Goal: Task Accomplishment & Management: Manage account settings

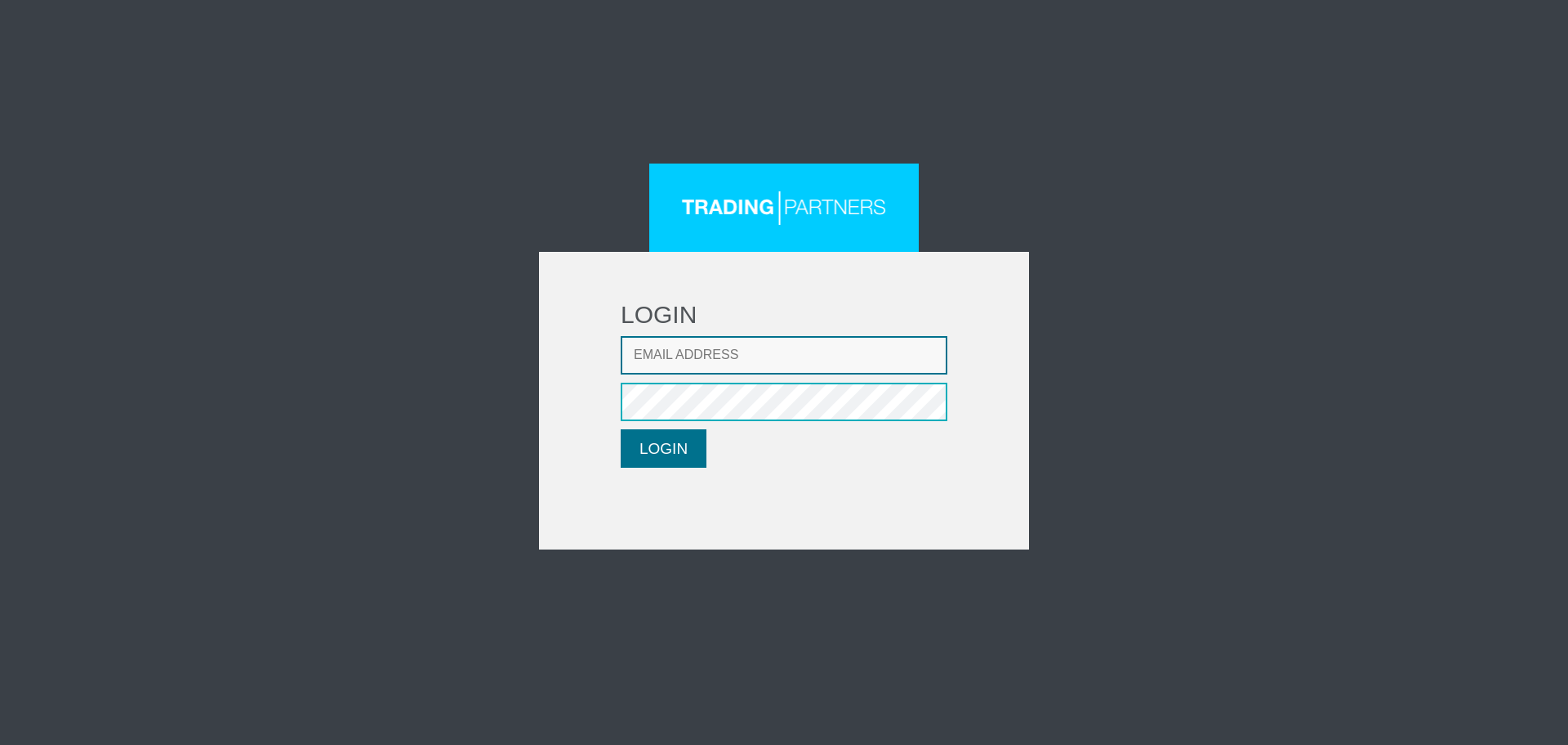
type input "[EMAIL_ADDRESS][DOMAIN_NAME]"
click at [676, 456] on button "LOGIN" at bounding box center [664, 448] width 86 height 38
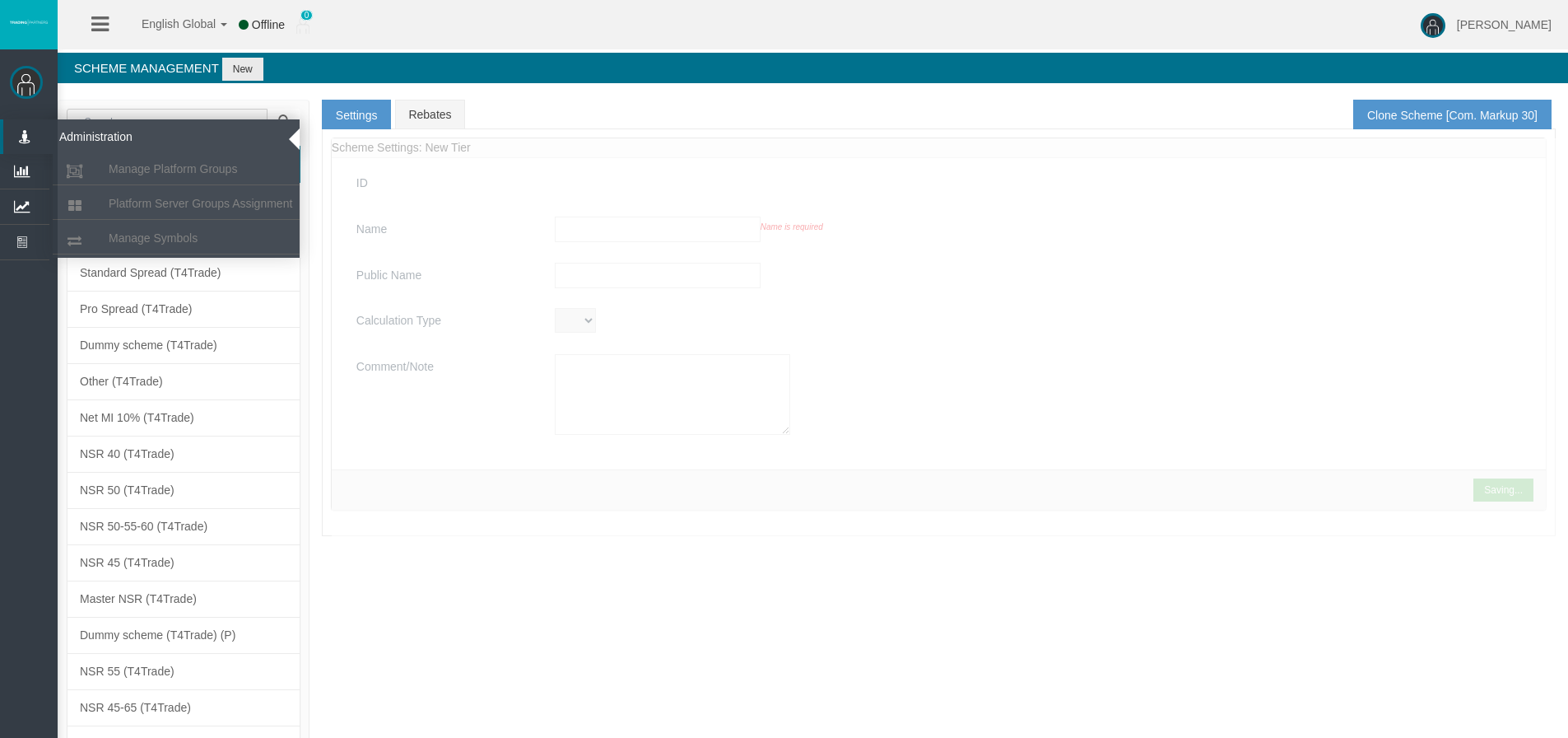
type input "Com. Markup 30"
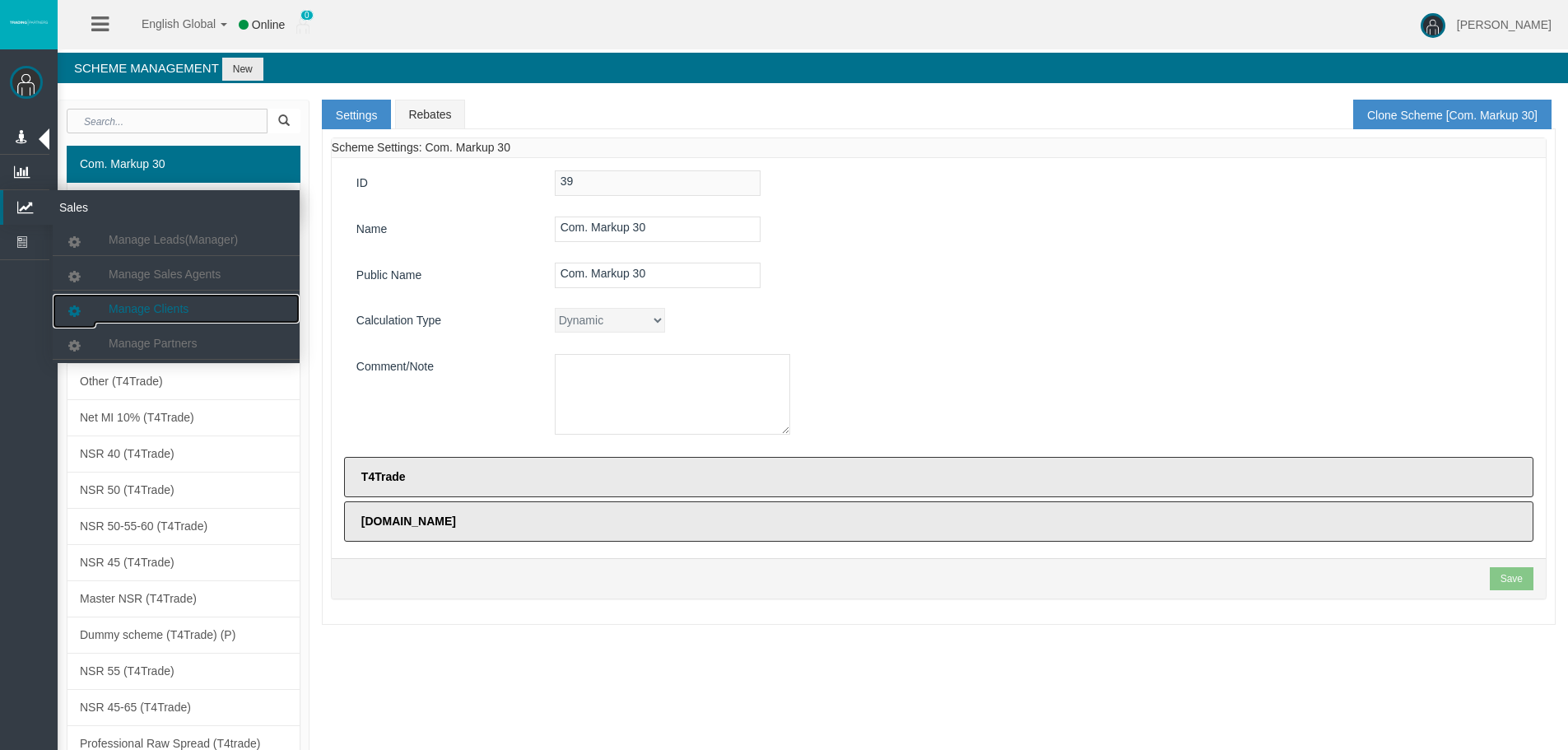
click at [149, 307] on span "Manage Clients" at bounding box center [148, 308] width 80 height 13
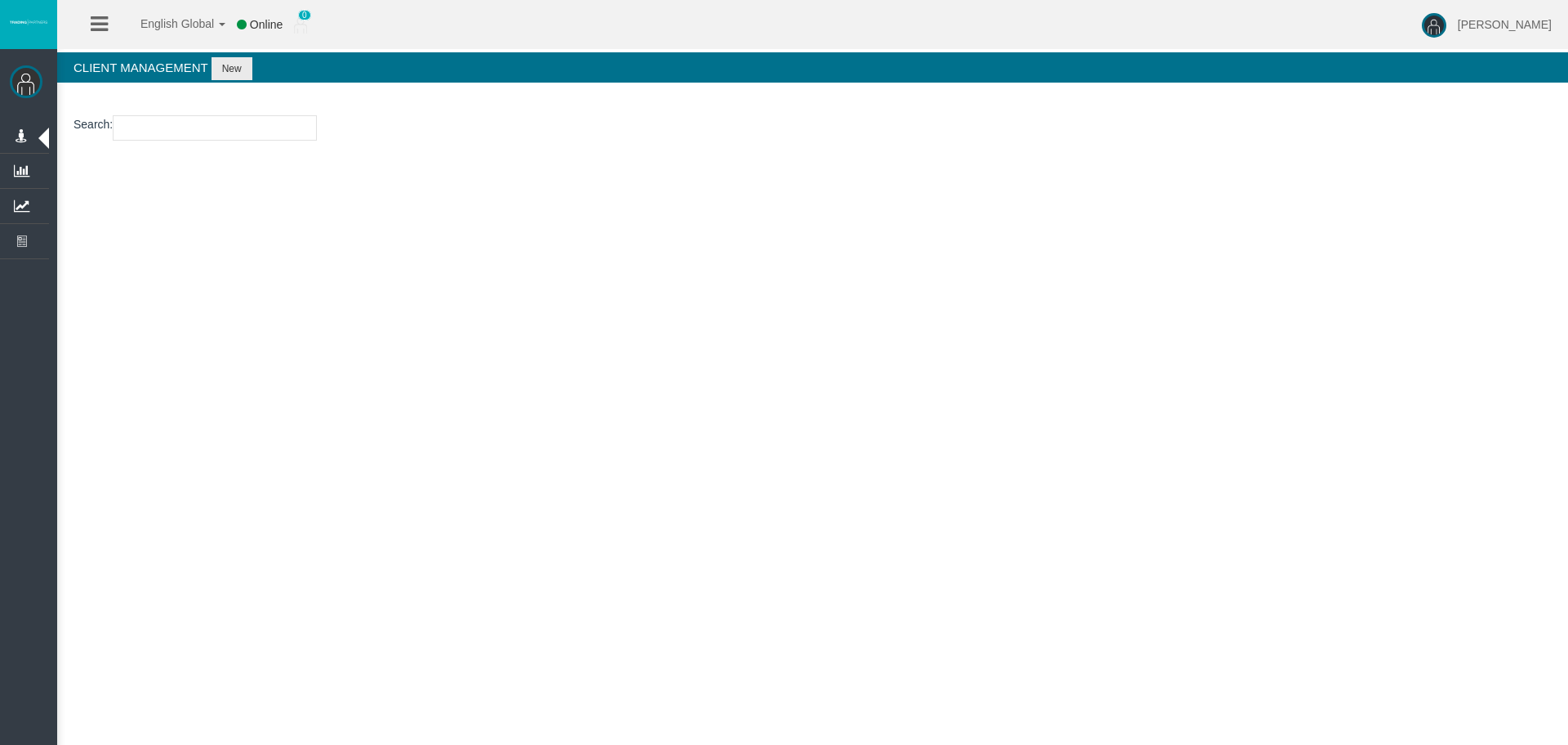
click at [216, 125] on input "number" at bounding box center [215, 127] width 204 height 26
paste input "26009271"
type input "26009271"
click at [226, 70] on button "New" at bounding box center [232, 69] width 41 height 23
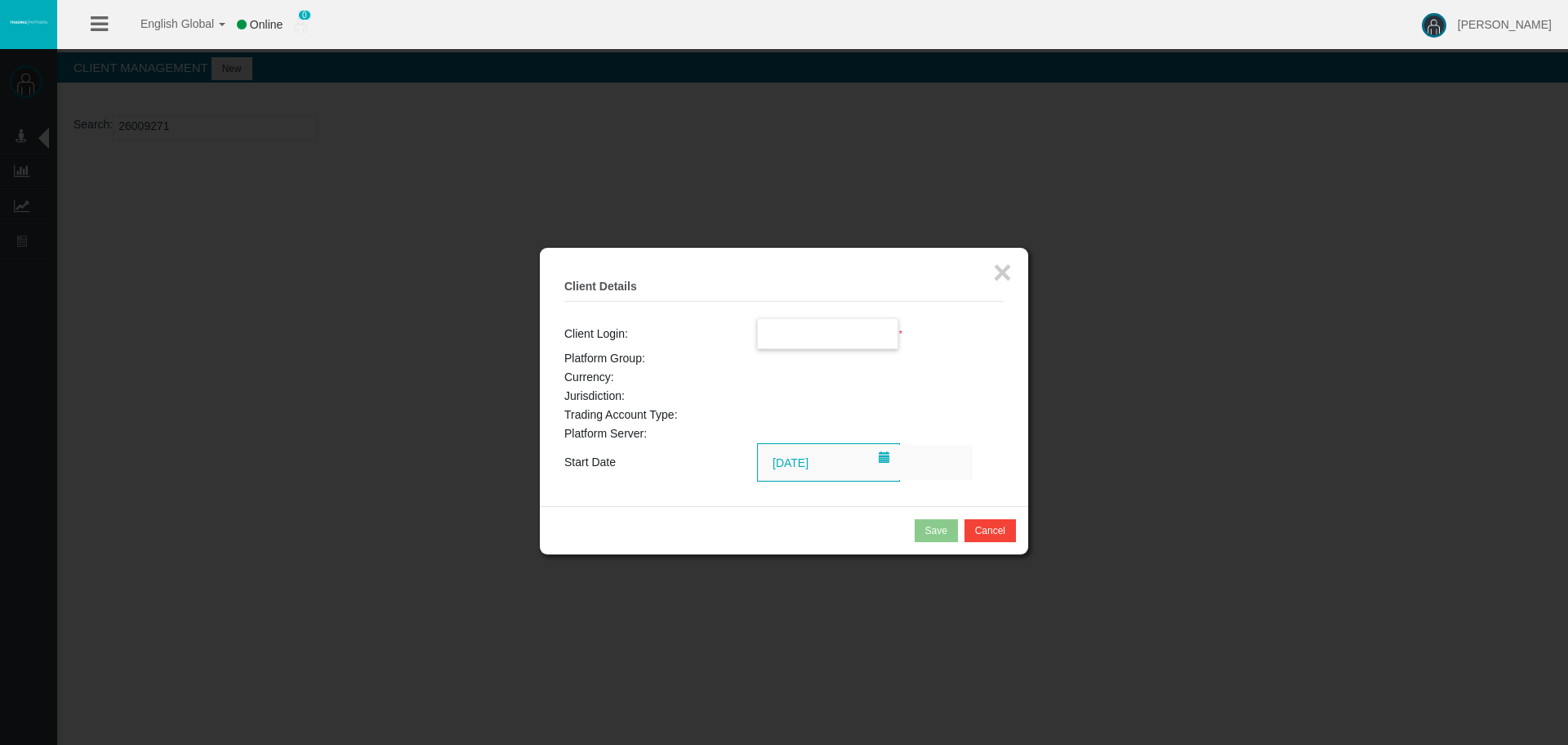
click at [775, 334] on input "text" at bounding box center [828, 333] width 141 height 29
paste input "26009271"
click at [808, 367] on span "26009271" at bounding box center [792, 363] width 50 height 13
type input "26009271"
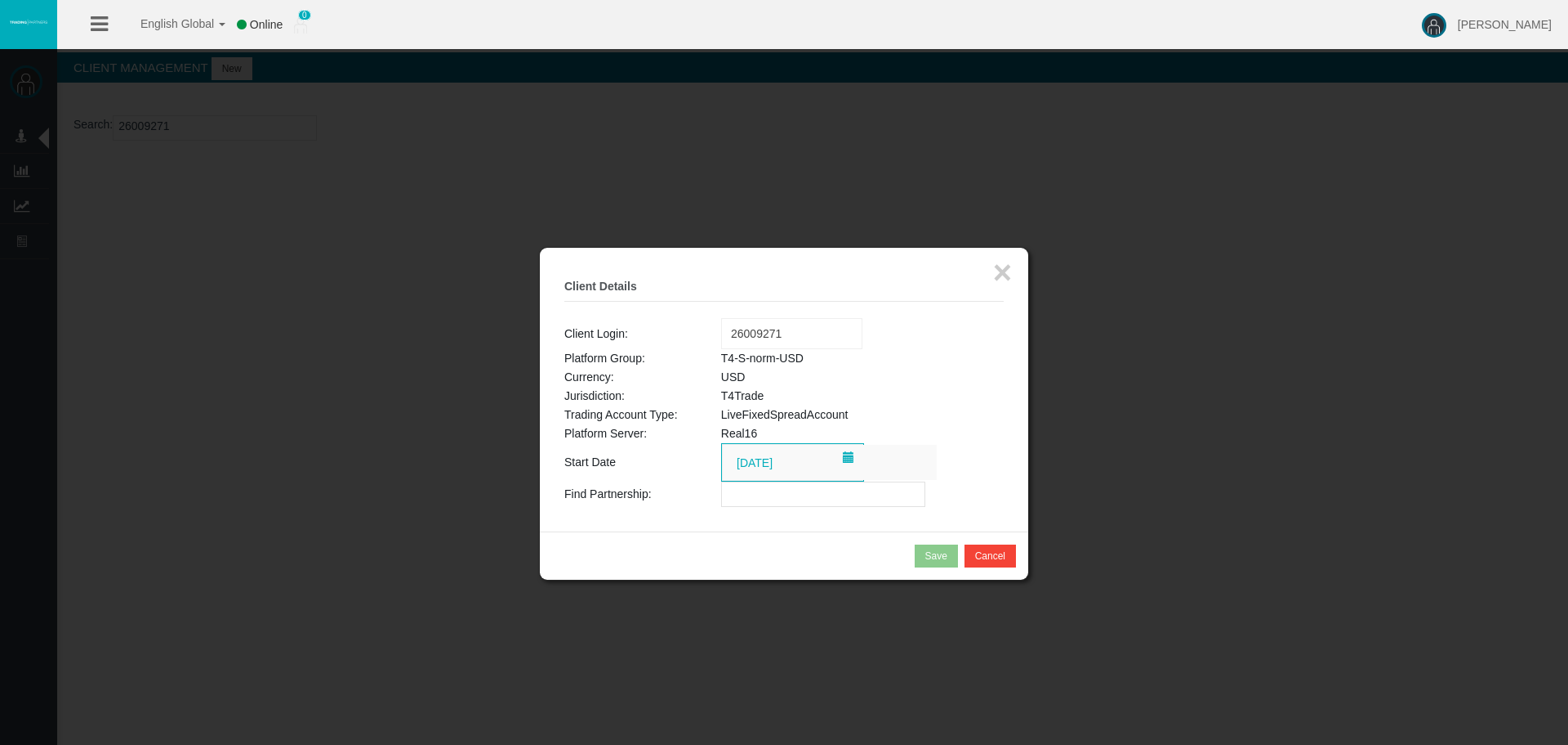
click at [742, 482] on tbody "Client Login: Loading... 26009271 Platform Group: T4-S-norm-USD Currency: USD J…" at bounding box center [784, 412] width 439 height 188
click at [742, 490] on input "text" at bounding box center [823, 494] width 204 height 26
paste input "IBbjs0a"
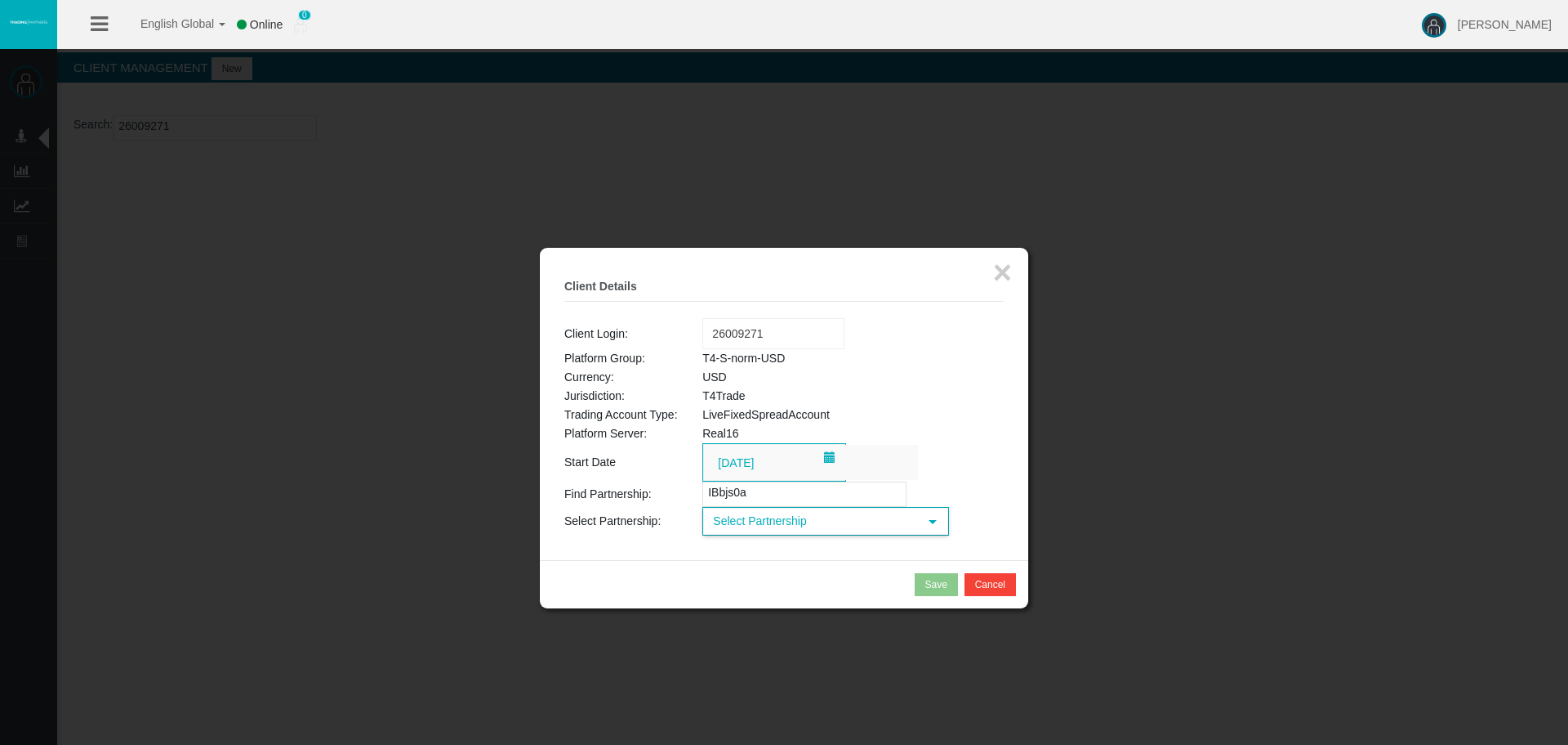
type input "IBbjs0a"
click at [772, 521] on span "Select Partnership" at bounding box center [811, 520] width 214 height 26
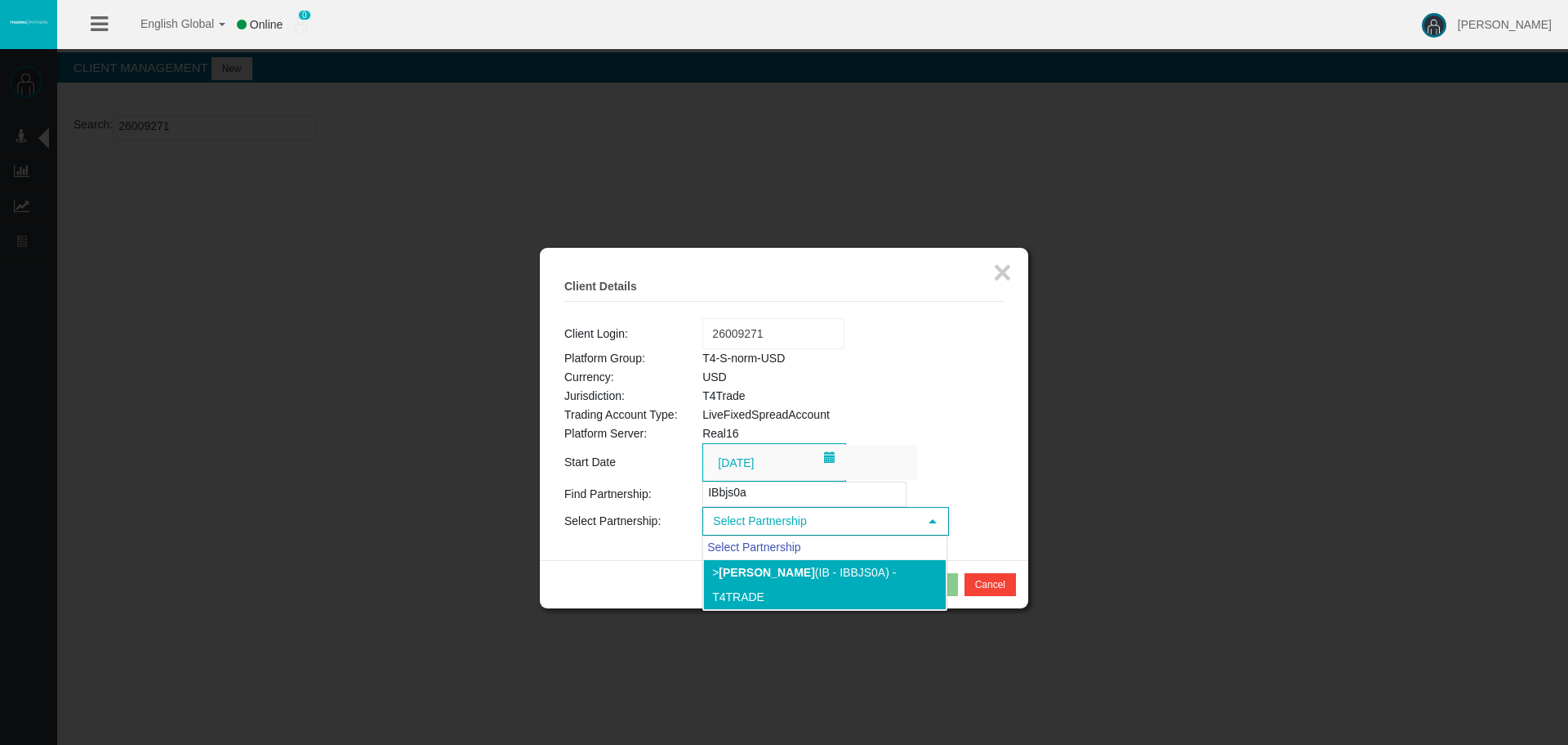
click at [774, 578] on b "Franck Aboulkheir" at bounding box center [766, 572] width 96 height 13
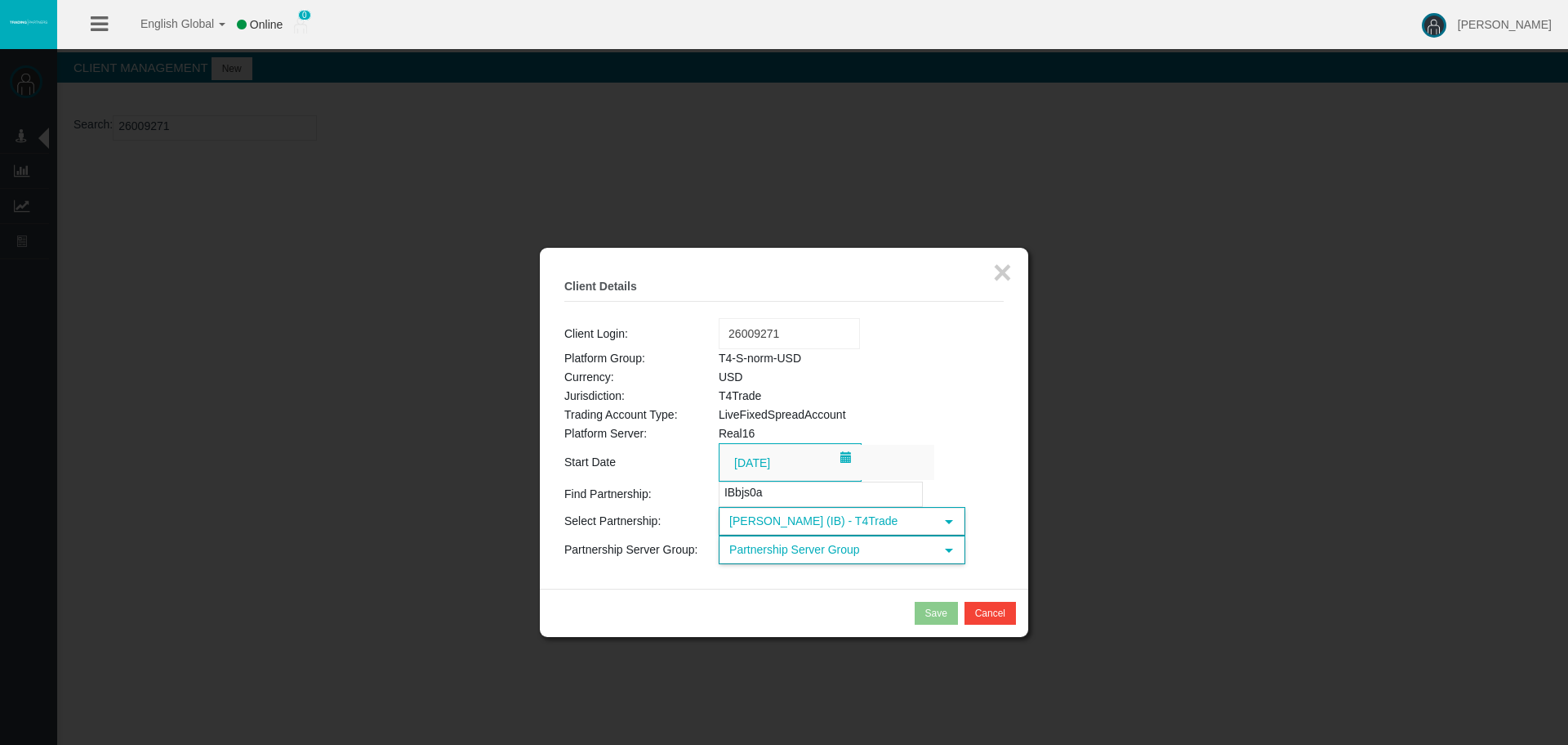
click at [778, 556] on span "Partnership Server Group" at bounding box center [827, 549] width 214 height 26
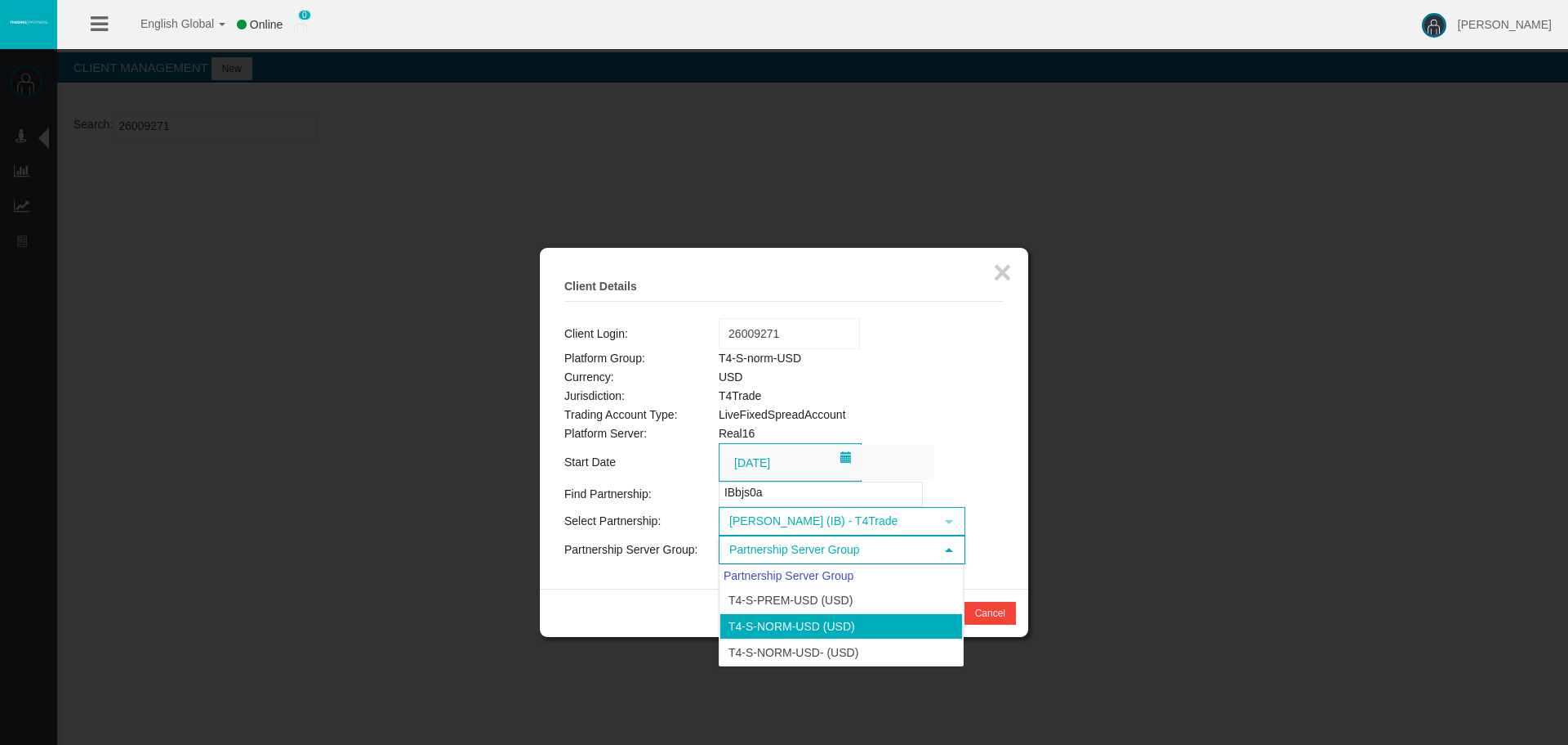
click at [777, 618] on li "T4-S-norm-USD (USD)" at bounding box center [842, 625] width 243 height 26
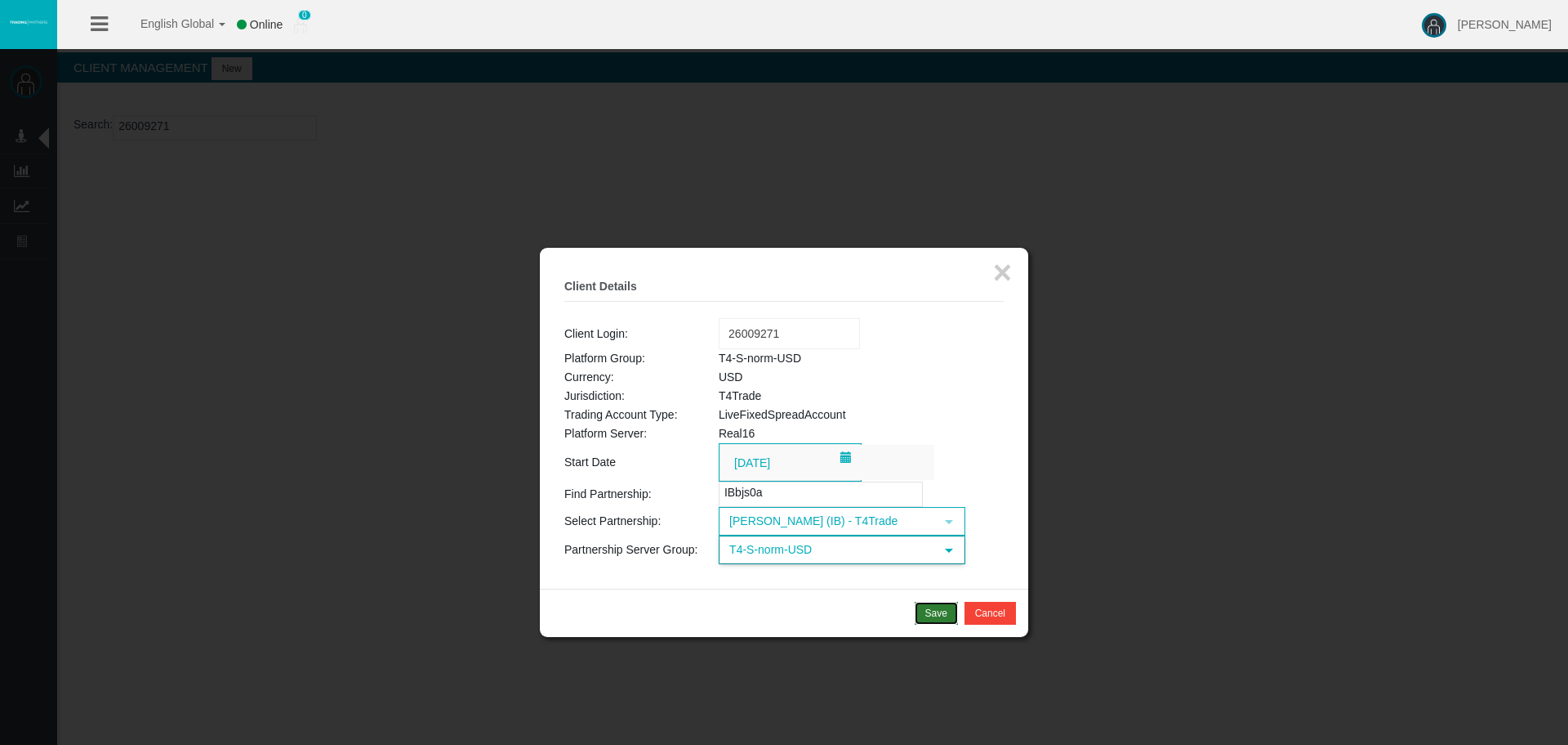
click at [941, 613] on div "Save" at bounding box center [936, 613] width 22 height 14
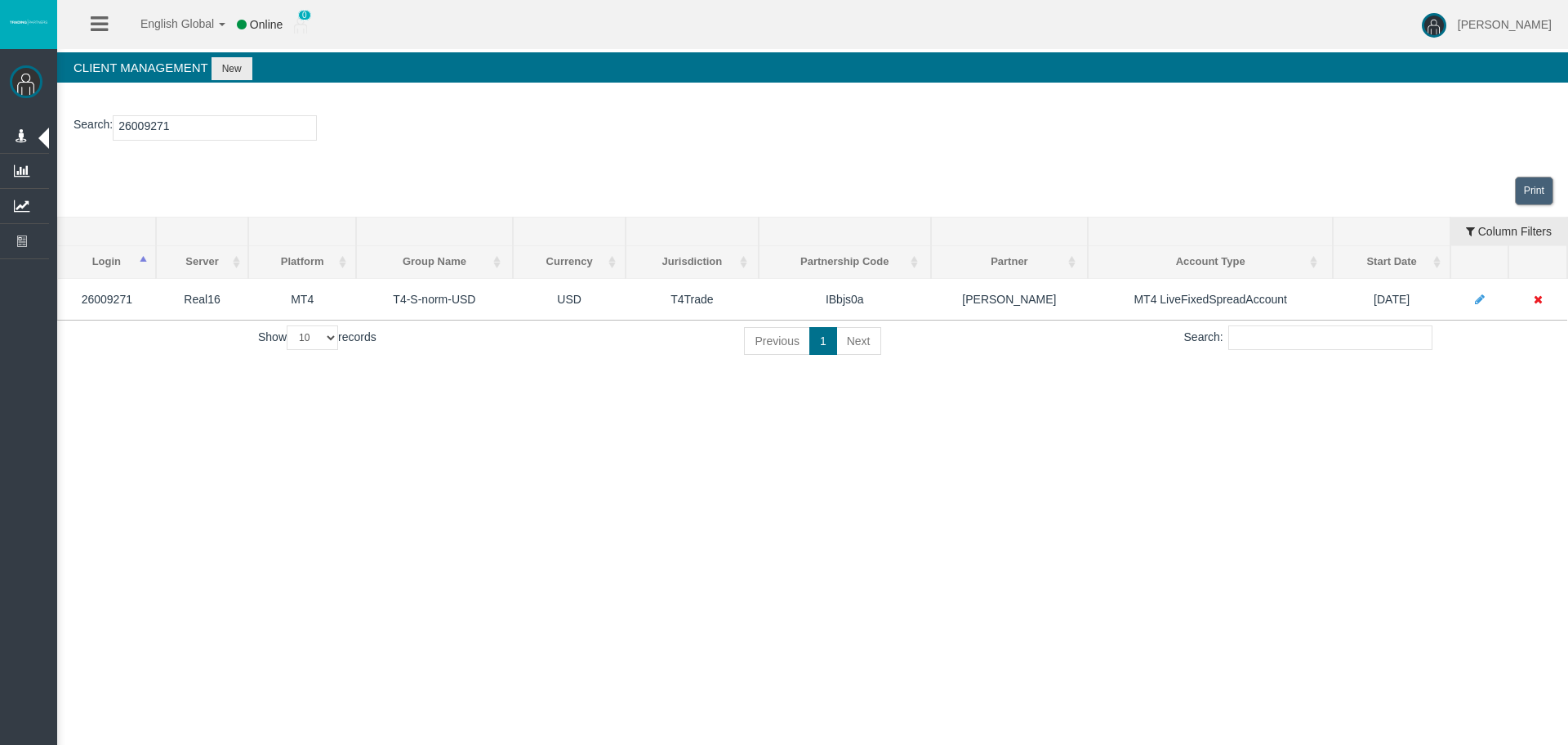
click at [136, 124] on input "26009271" at bounding box center [215, 127] width 204 height 26
paste input "10230"
type input "26102301"
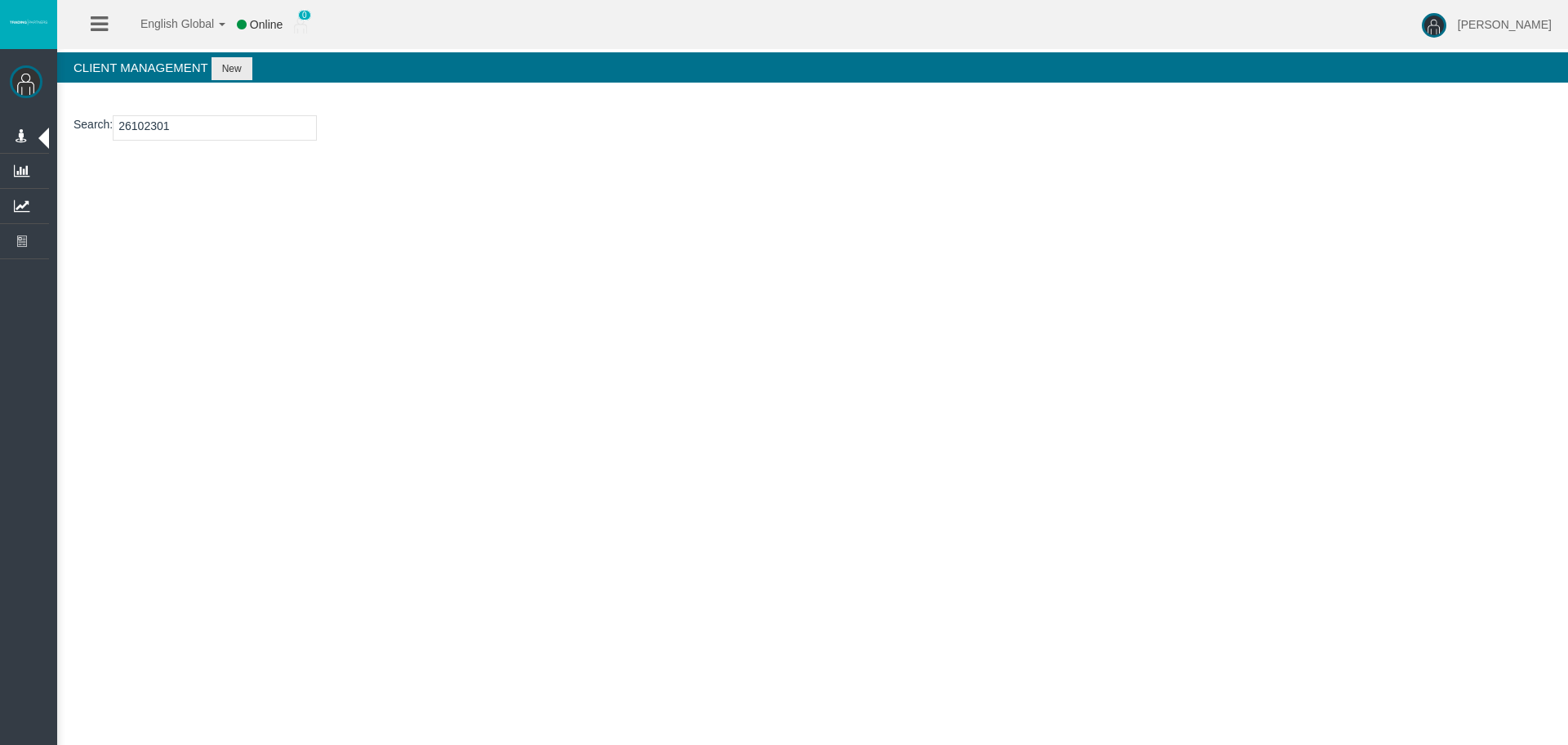
click at [147, 129] on input "26102301" at bounding box center [215, 127] width 204 height 26
click at [235, 68] on button "New" at bounding box center [232, 69] width 41 height 23
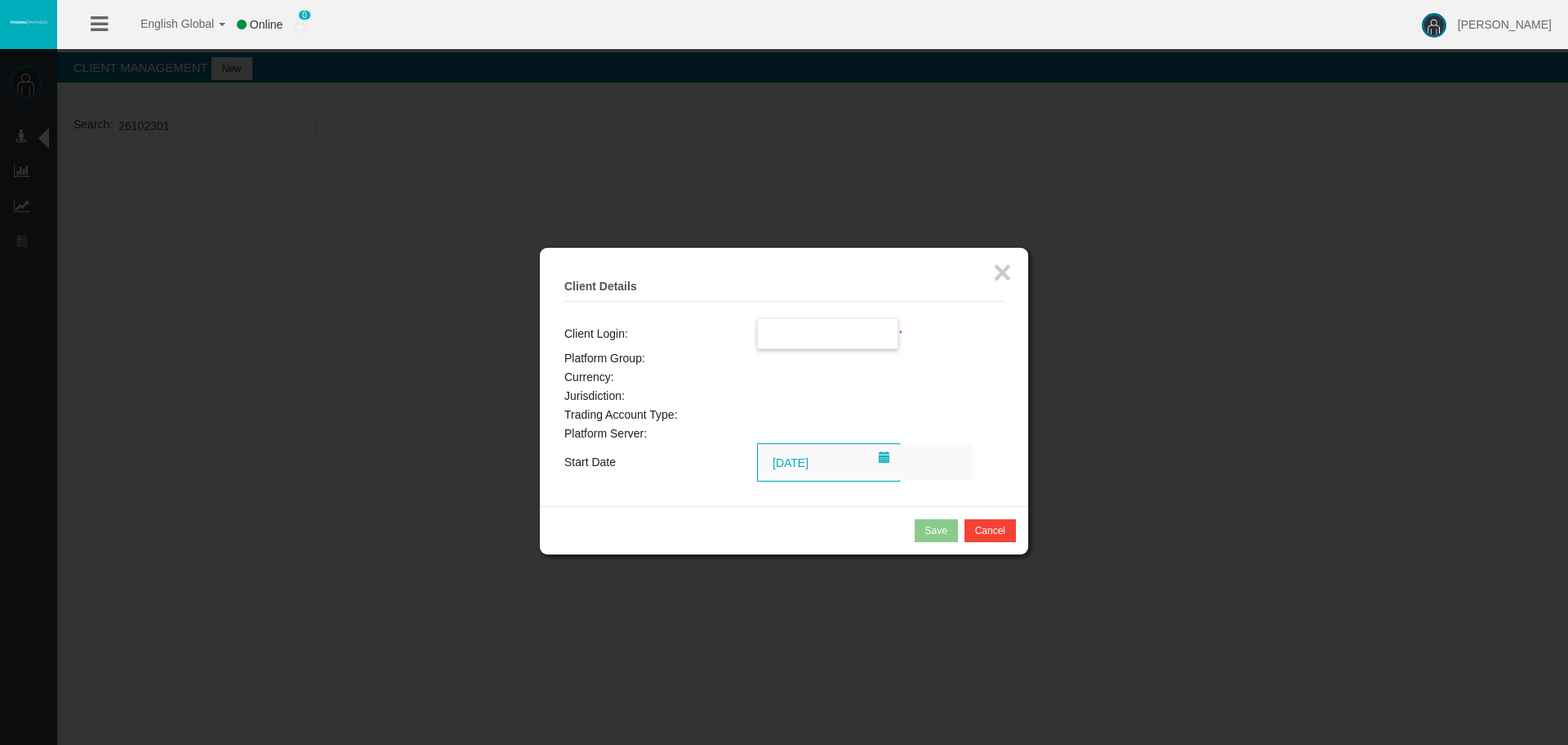
click at [785, 325] on input "text" at bounding box center [828, 333] width 141 height 29
paste input "26102301"
click at [804, 363] on span "26102301" at bounding box center [792, 363] width 50 height 13
type input "26102301"
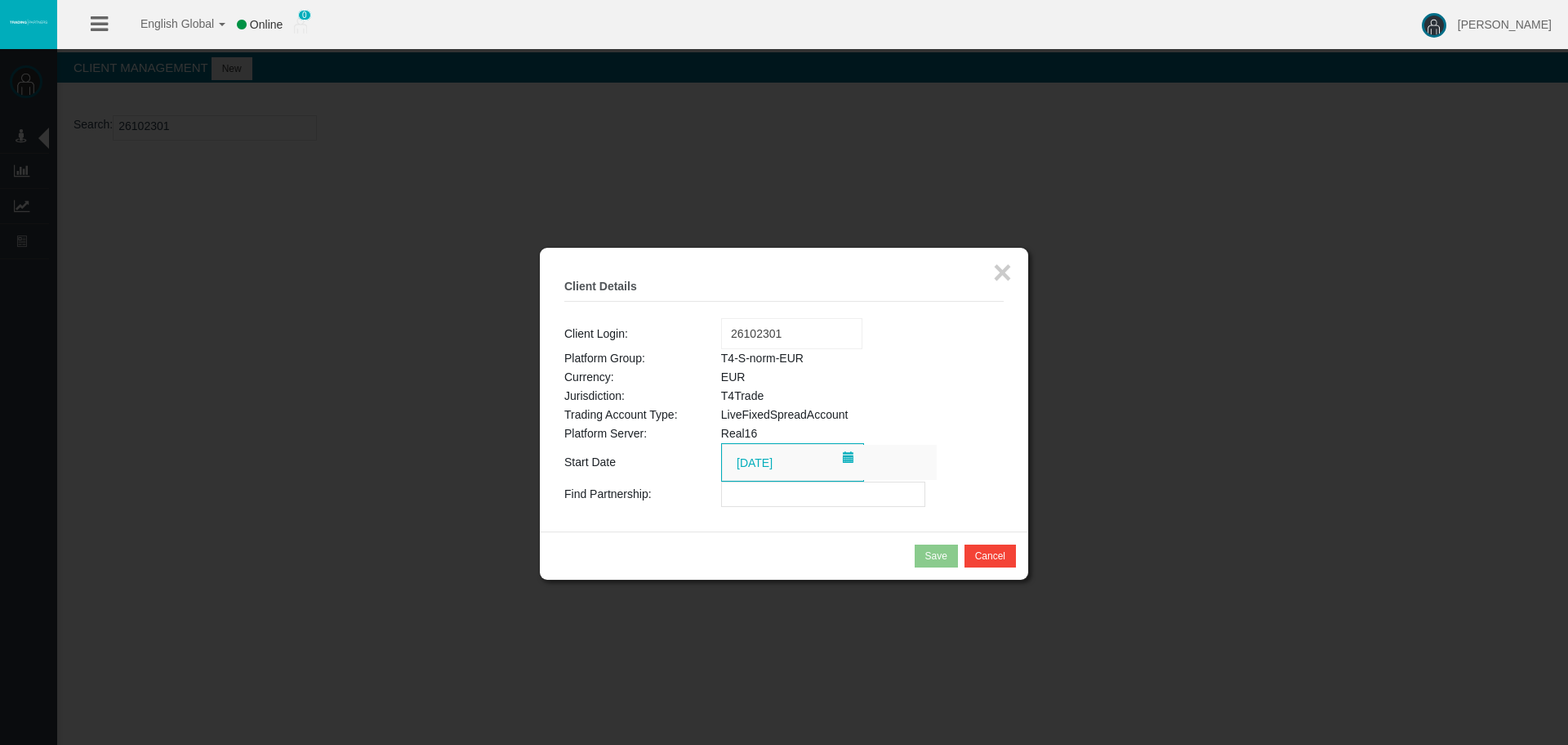
click at [727, 494] on input "text" at bounding box center [823, 494] width 204 height 26
paste input "IBbjs0a"
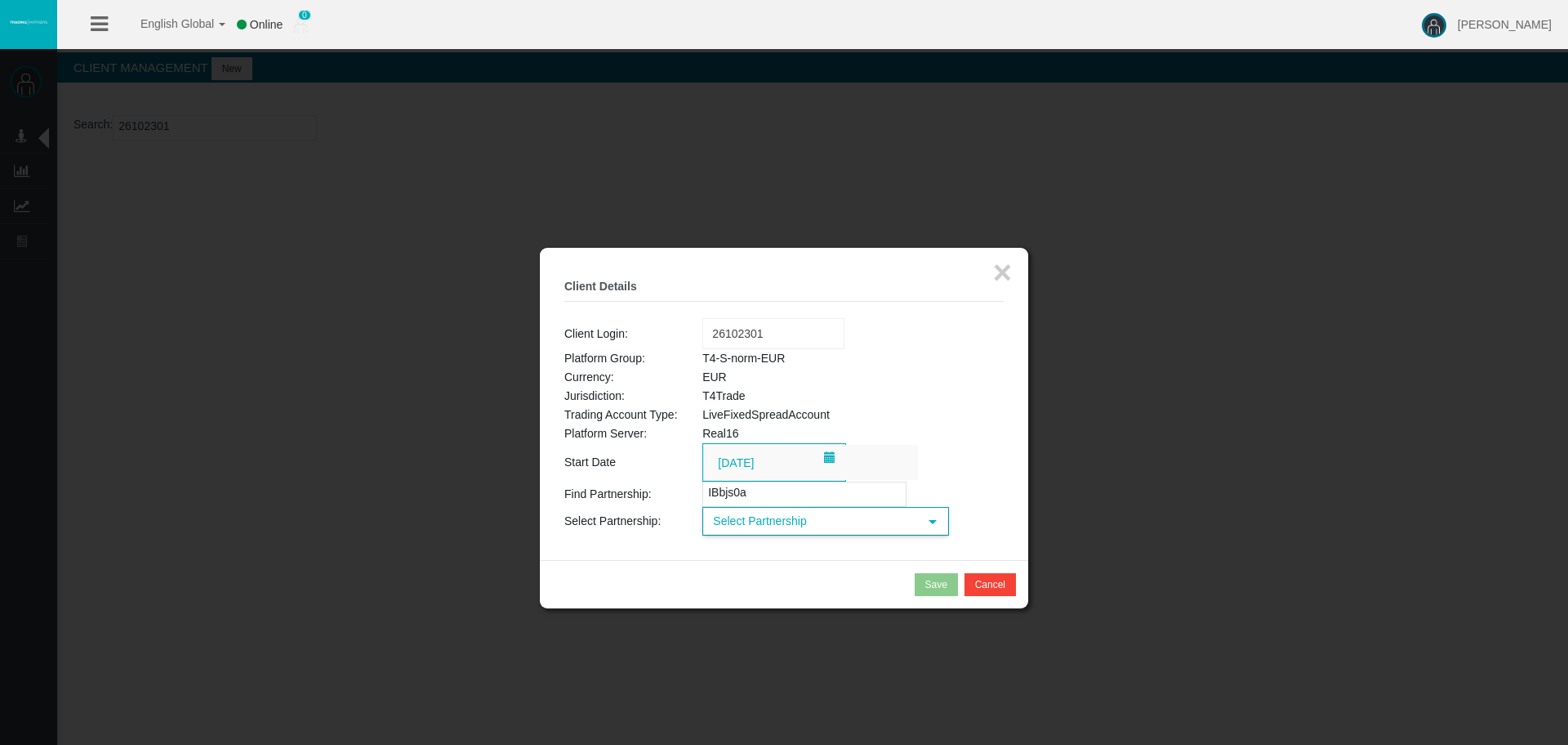
type input "IBbjs0a"
click at [761, 520] on span "Select Partnership" at bounding box center [811, 520] width 214 height 26
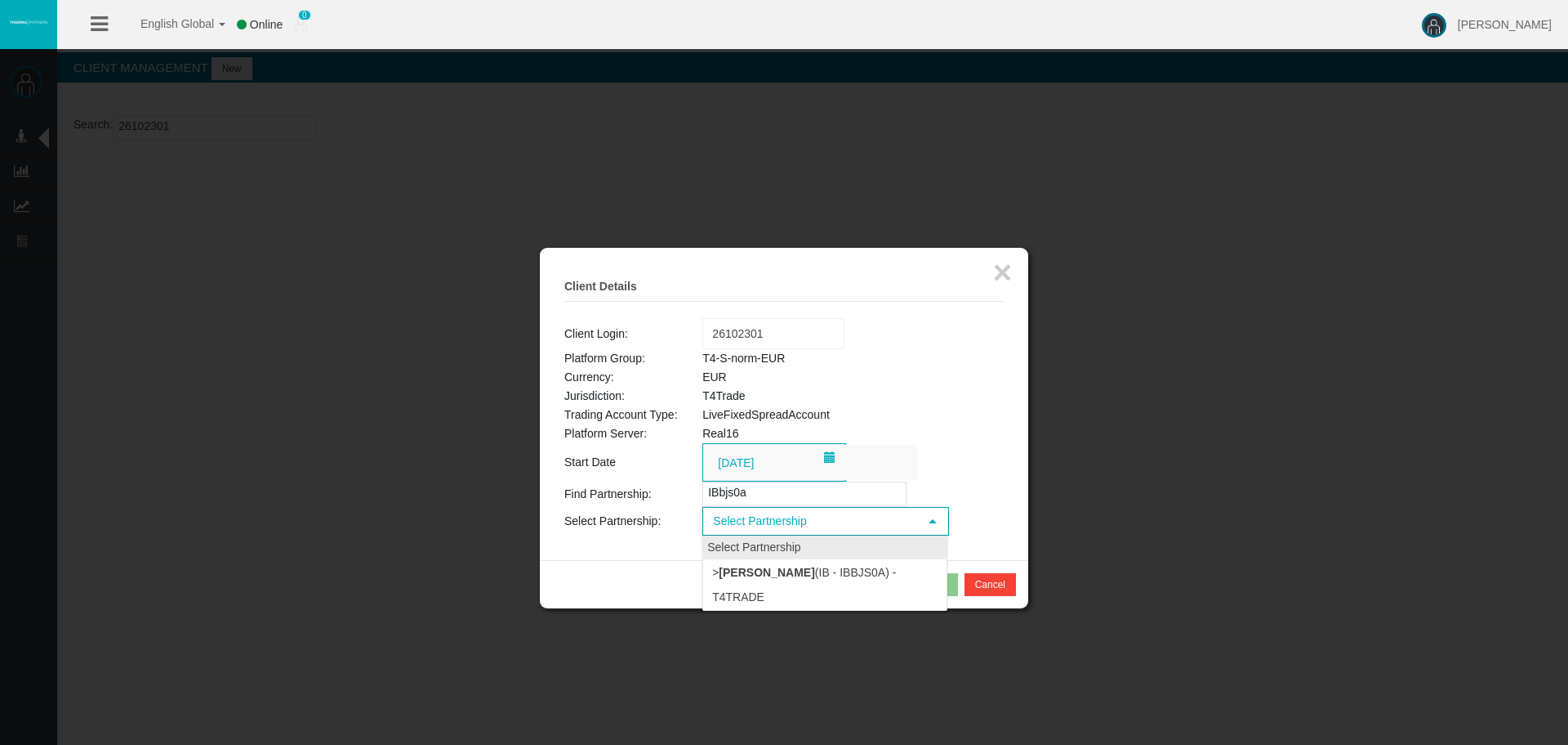
click at [762, 583] on li "> Franck Aboulkheir (IB - IBbjs0a) - T4Trade" at bounding box center [825, 584] width 243 height 50
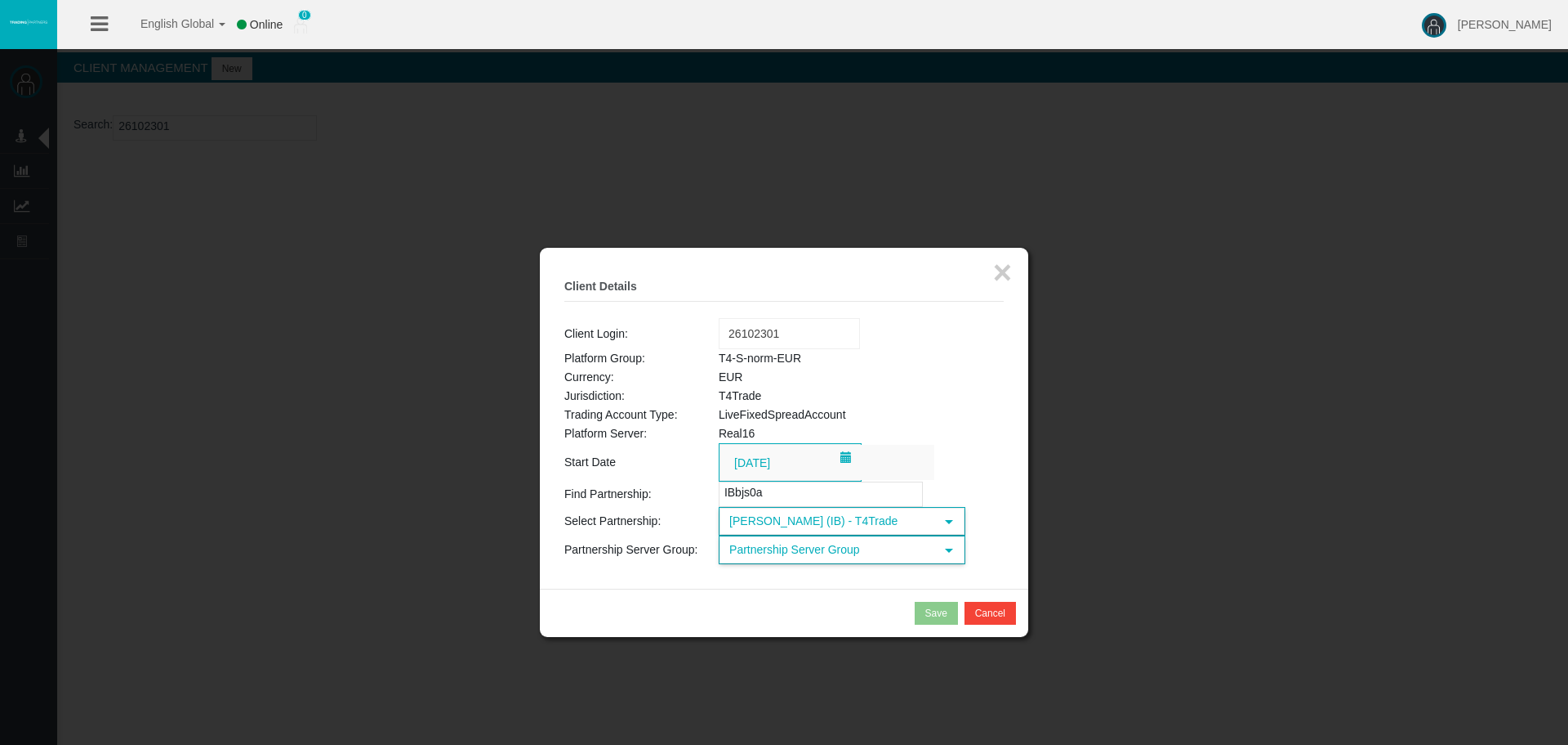
click at [797, 557] on span "Partnership Server Group" at bounding box center [827, 549] width 214 height 26
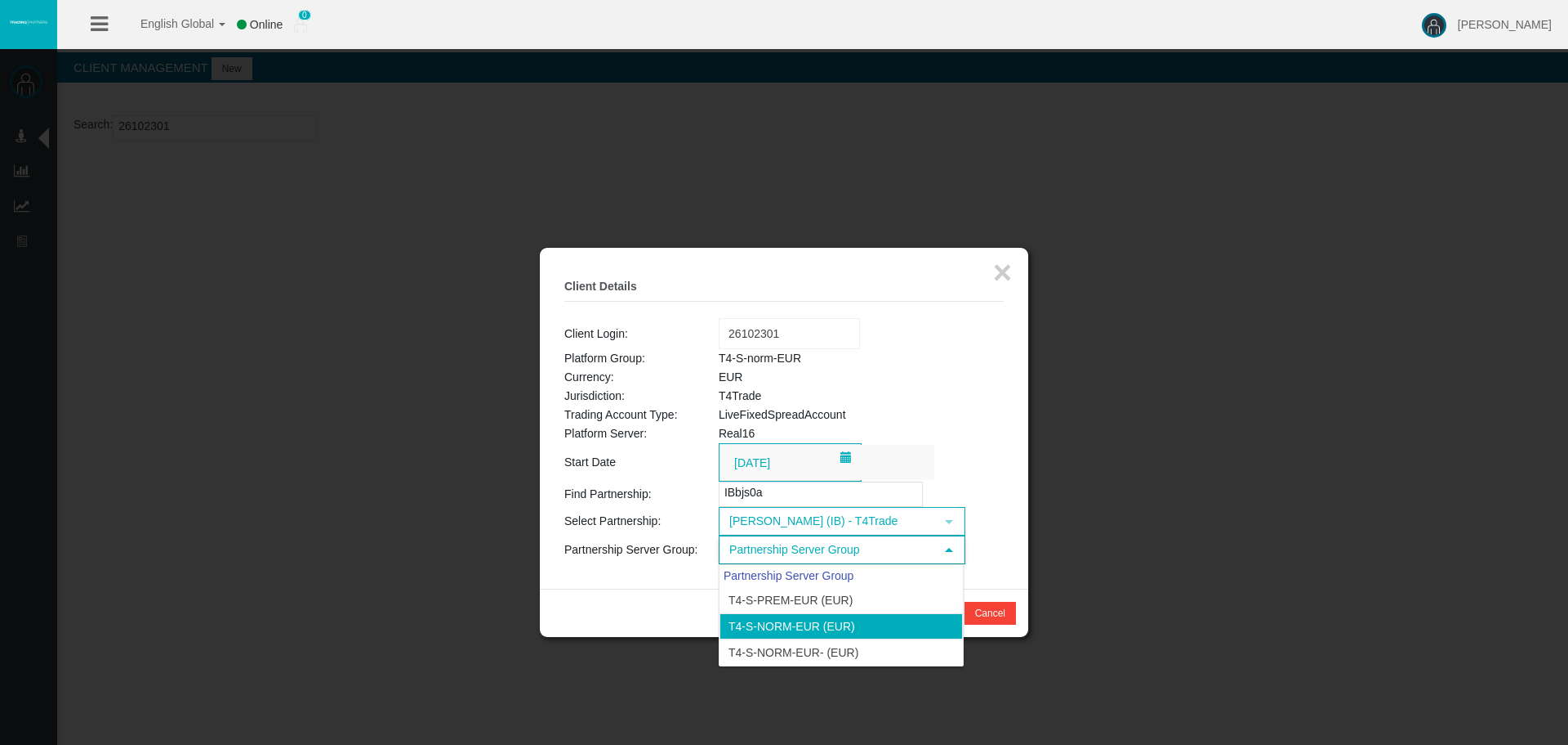
click at [777, 618] on li "T4-S-norm-EUR (EUR)" at bounding box center [842, 625] width 243 height 26
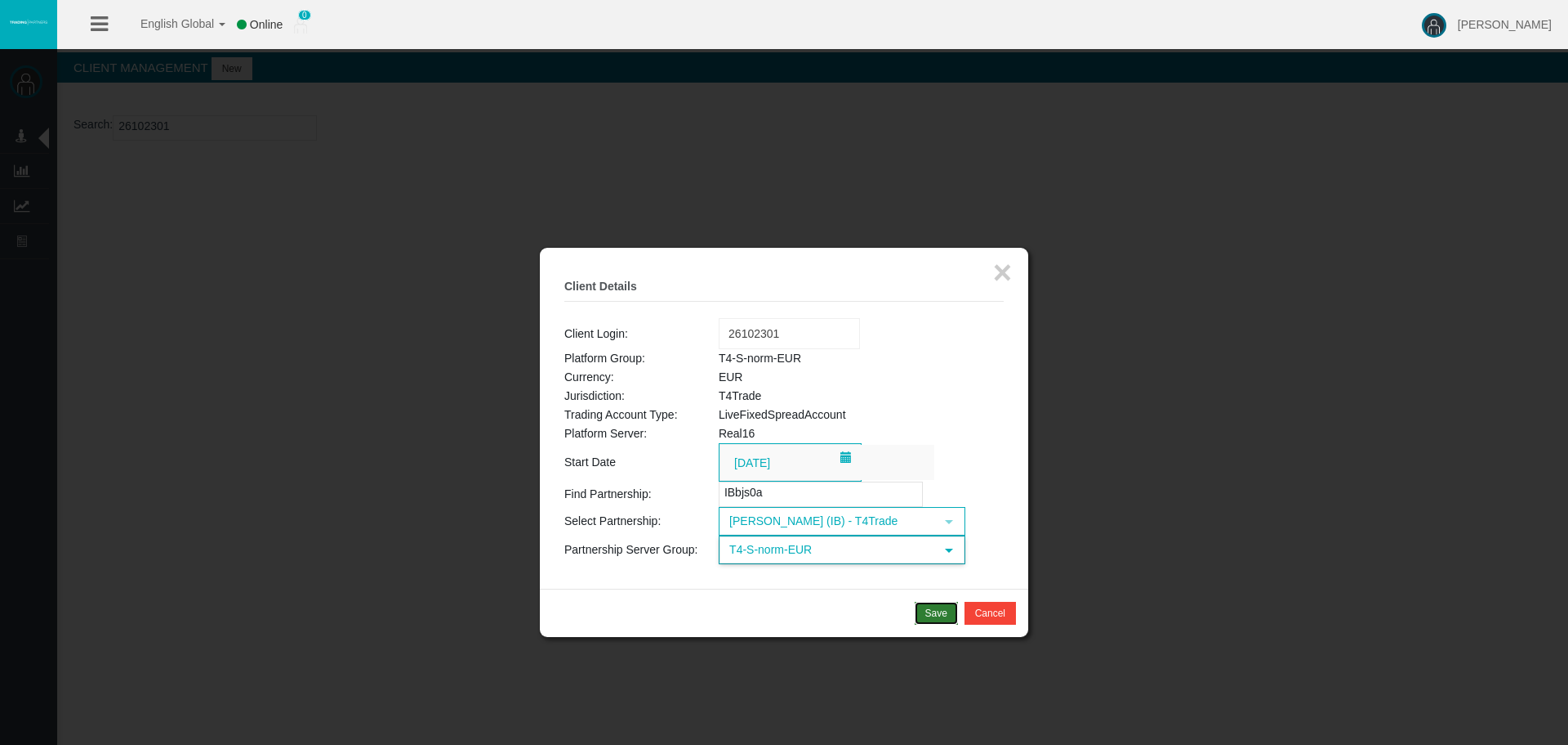
click at [923, 613] on button "Save" at bounding box center [937, 613] width 44 height 23
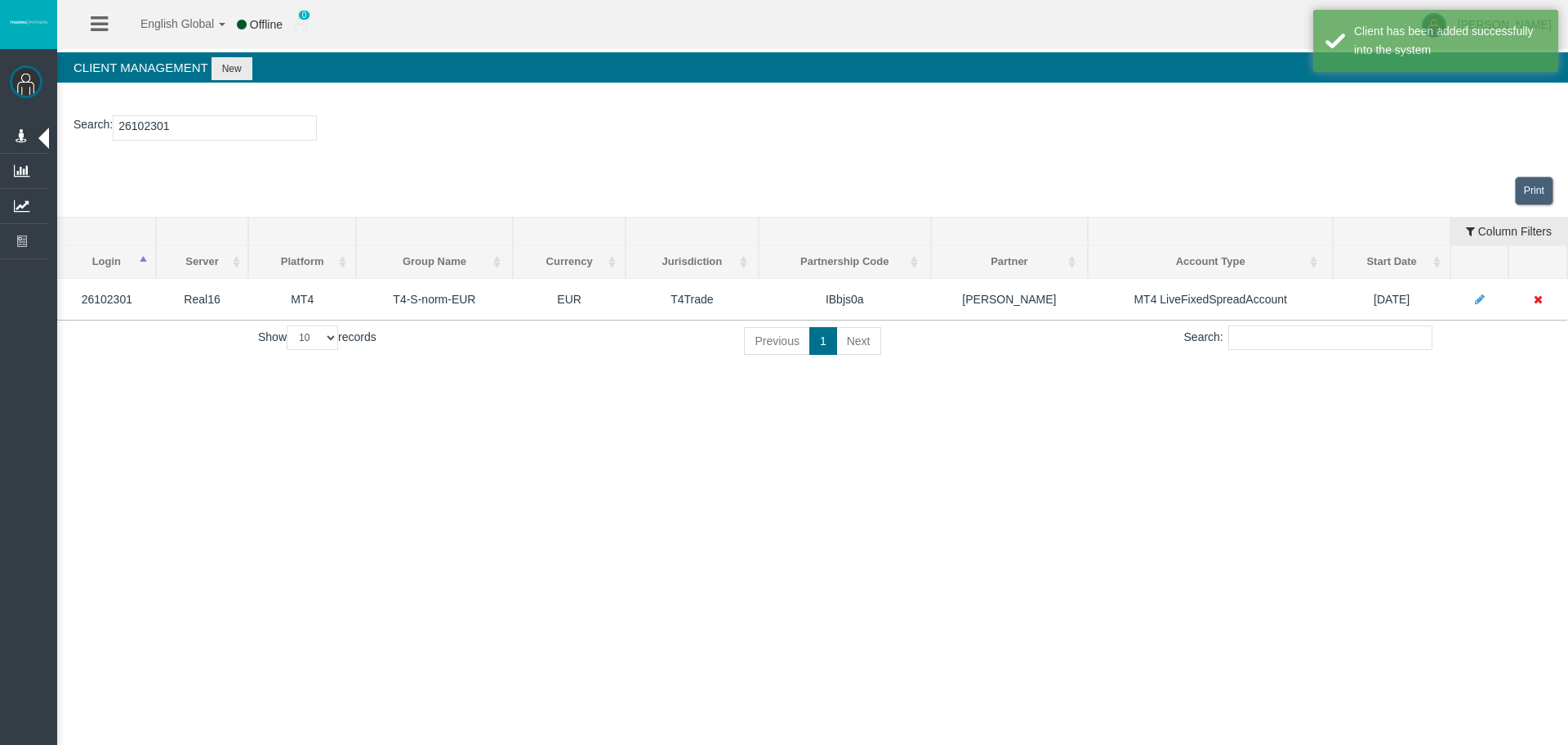
click at [153, 132] on input "26102301" at bounding box center [215, 127] width 204 height 26
paste input "009297"
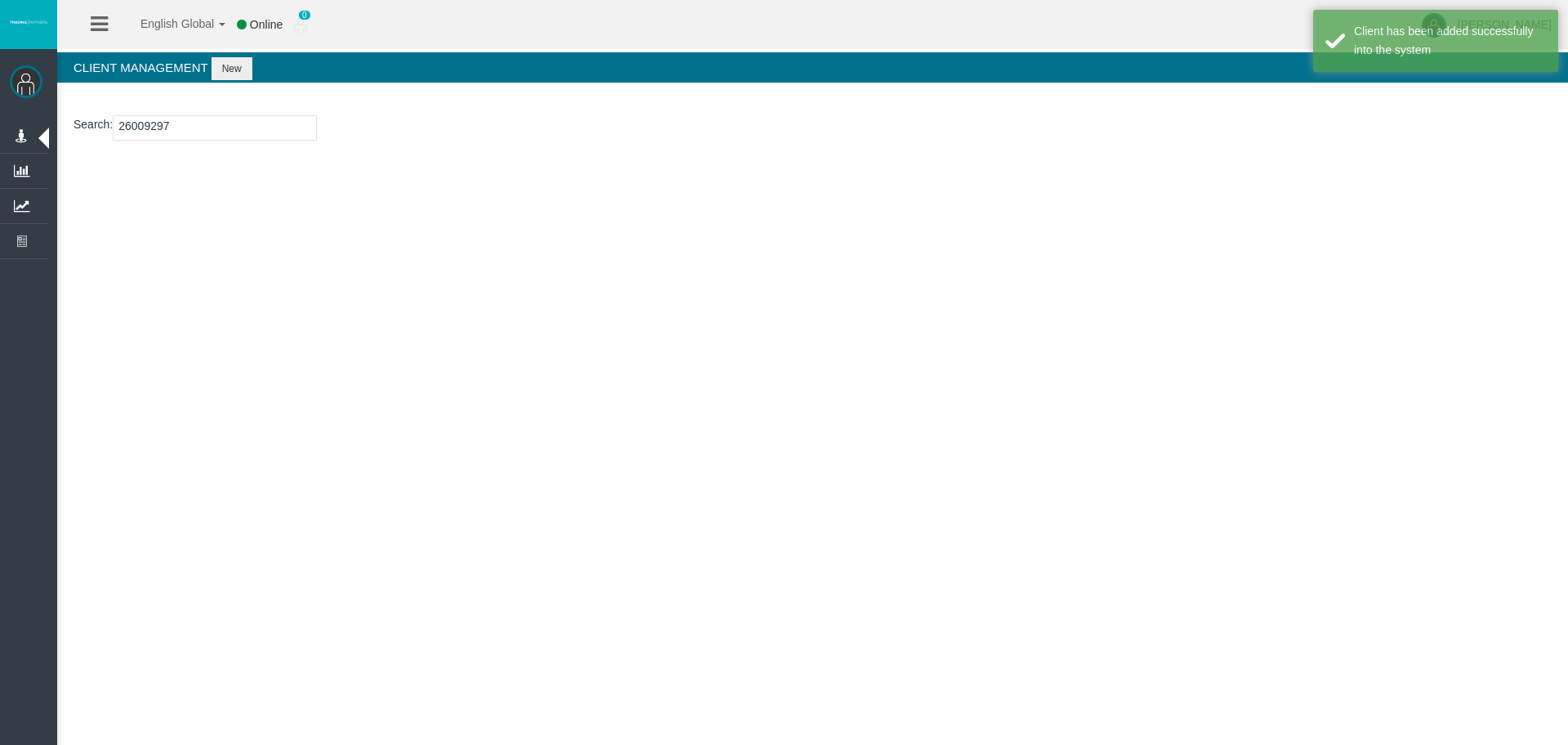
type input "26009297"
click at [230, 72] on button "New" at bounding box center [232, 69] width 41 height 23
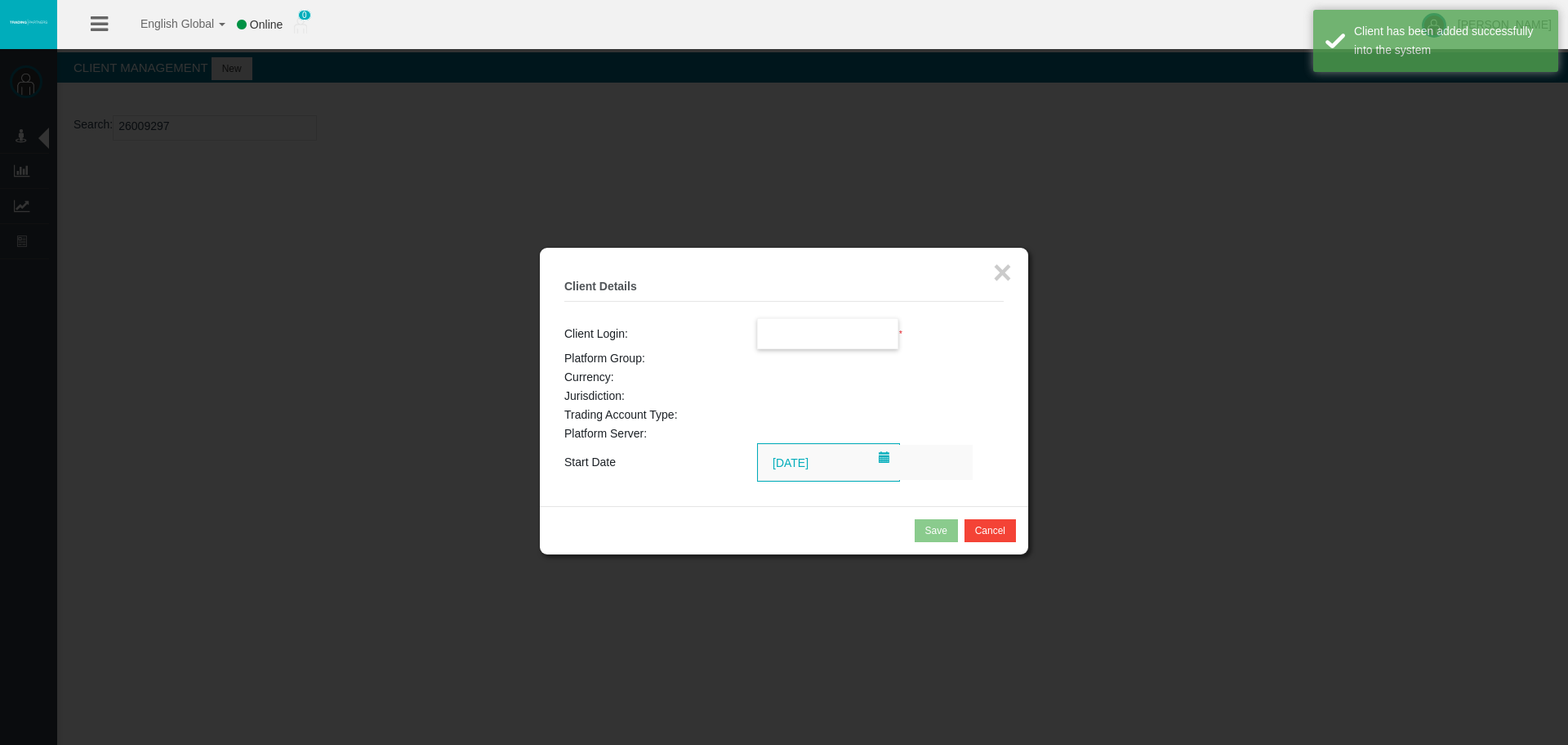
click at [779, 339] on input "text" at bounding box center [828, 333] width 141 height 29
paste input "26009297"
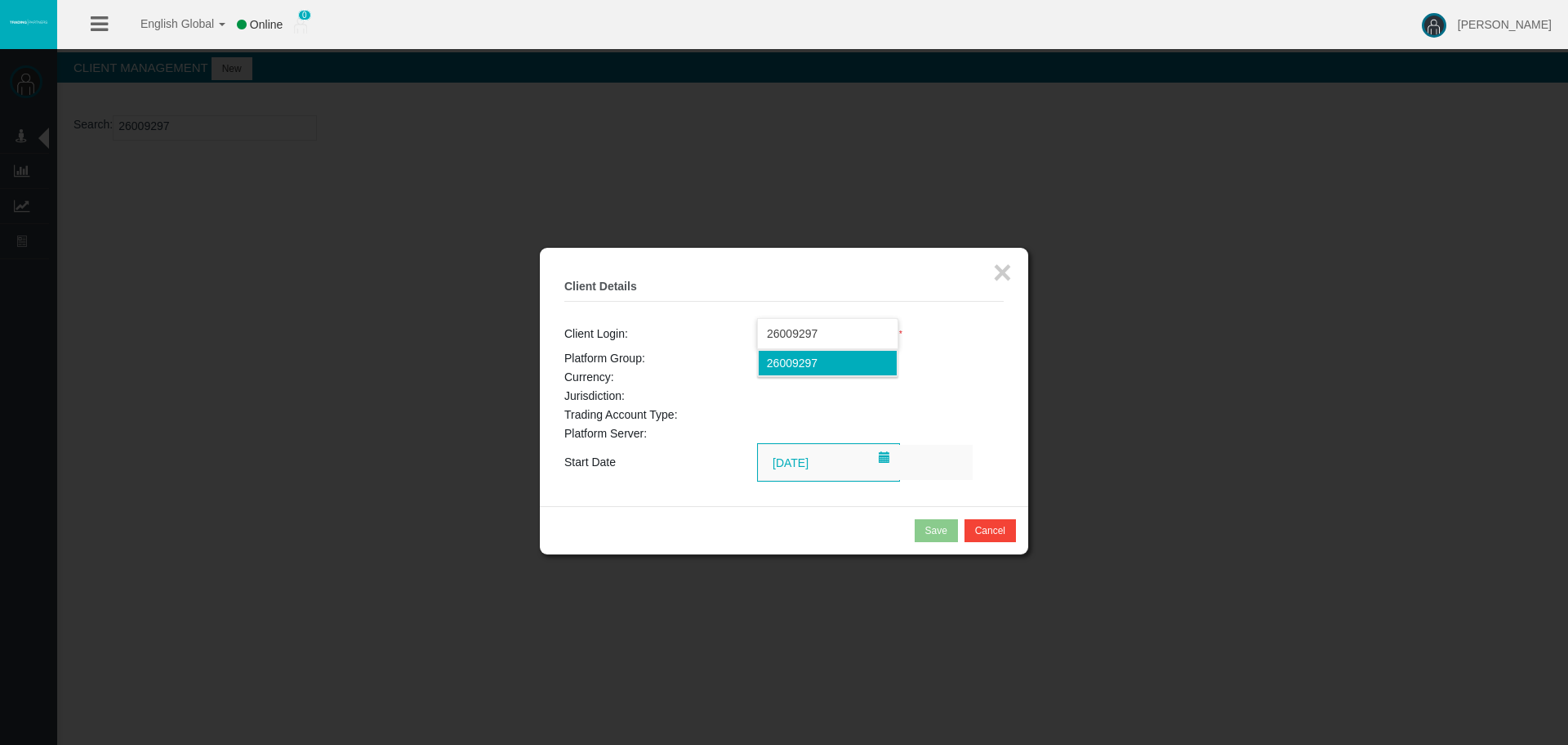
click at [807, 360] on span "26009297" at bounding box center [792, 363] width 50 height 13
type input "26009297"
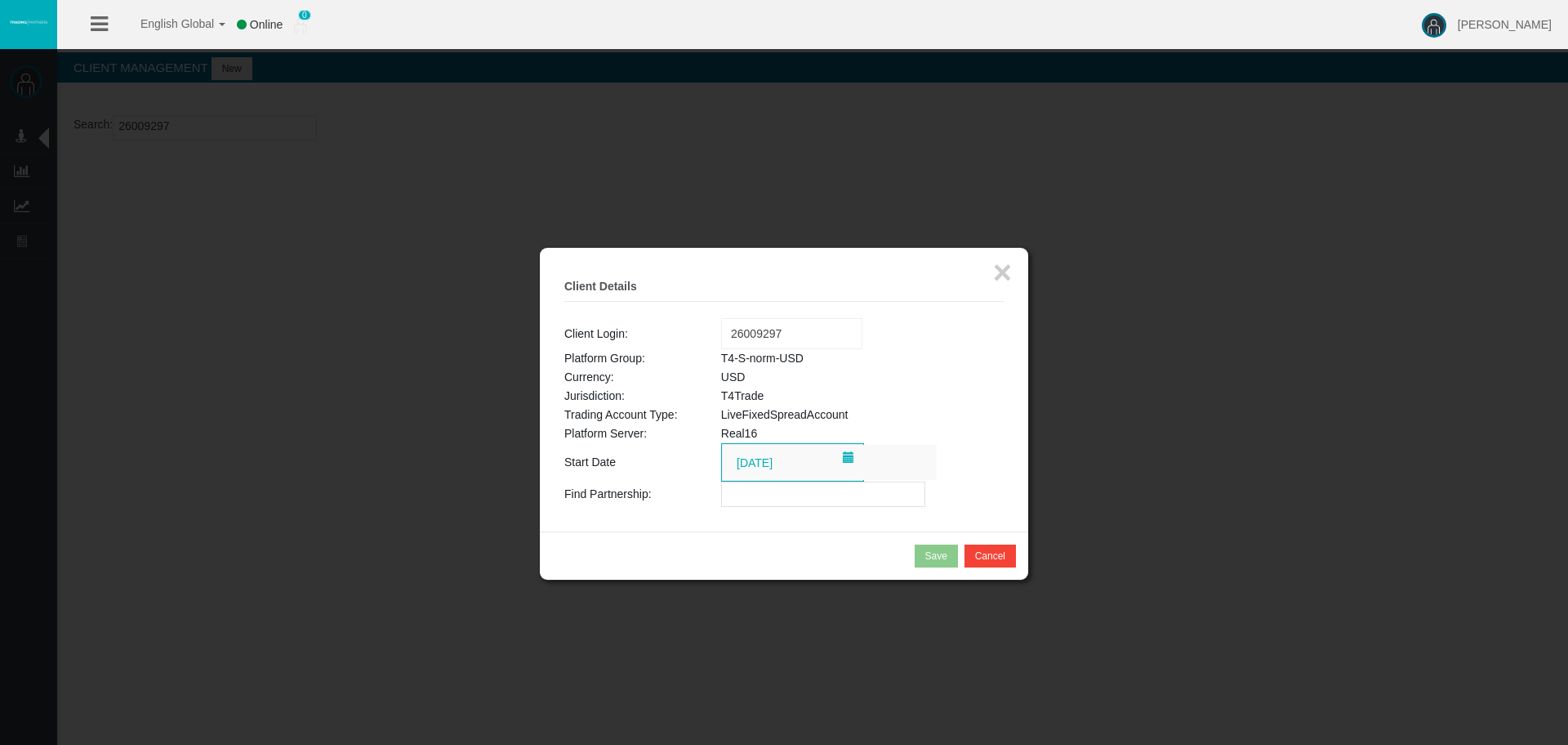
click at [797, 493] on input "text" at bounding box center [823, 494] width 204 height 26
paste input "IBbjs0a"
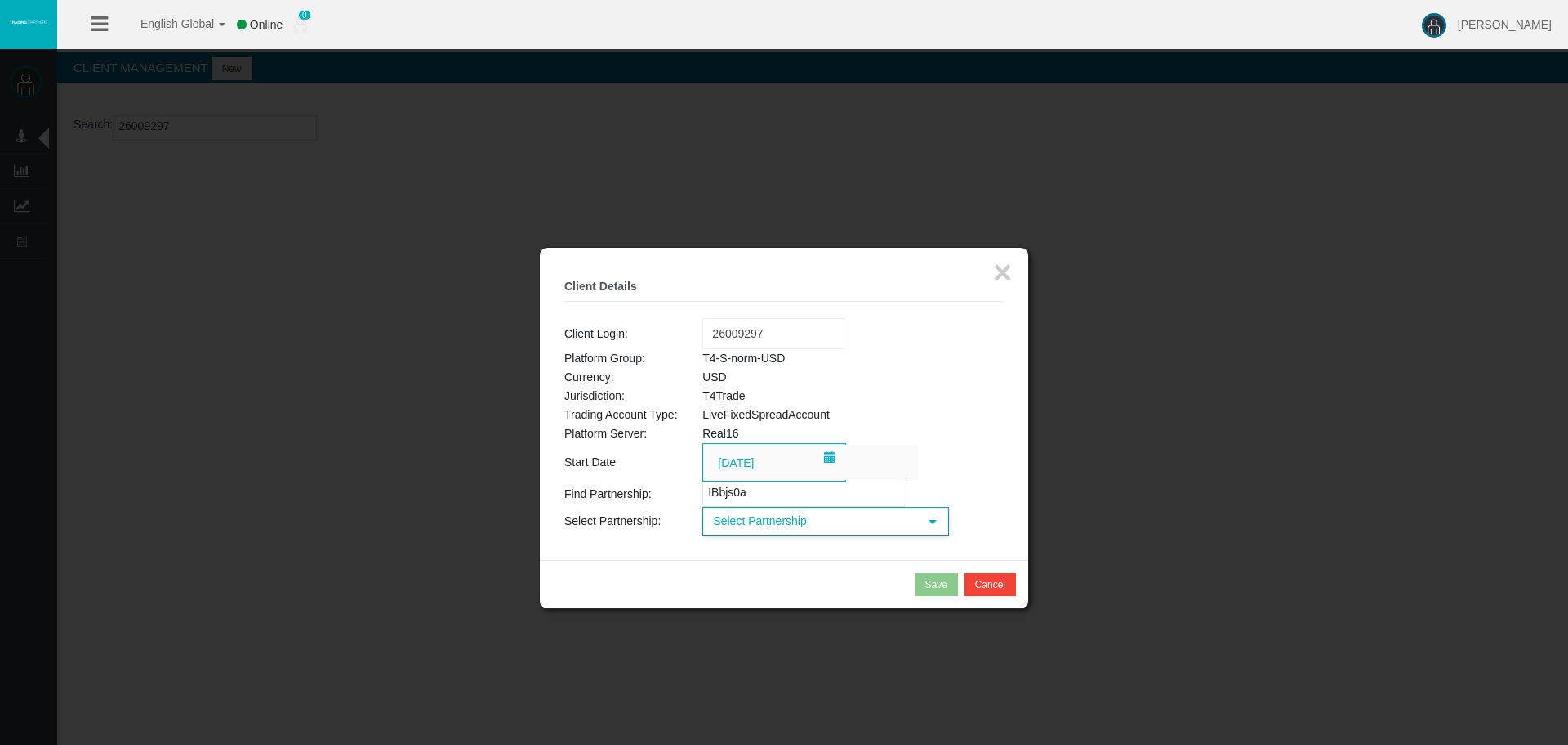
type input "IBbjs0a"
click at [797, 520] on span "Select Partnership" at bounding box center [811, 520] width 214 height 26
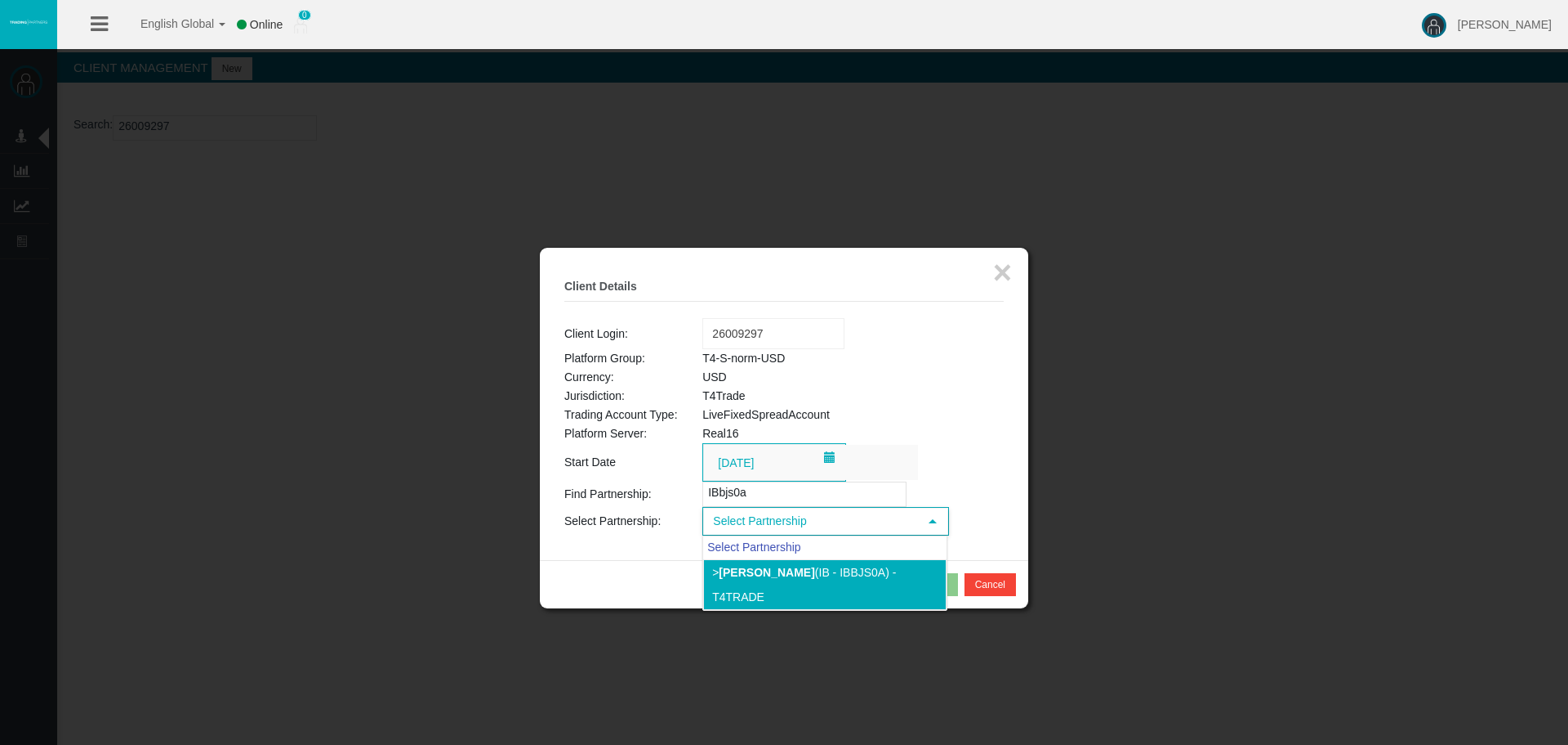
click at [767, 582] on li "> Franck Aboulkheir (IB - IBbjs0a) - T4Trade" at bounding box center [825, 584] width 243 height 50
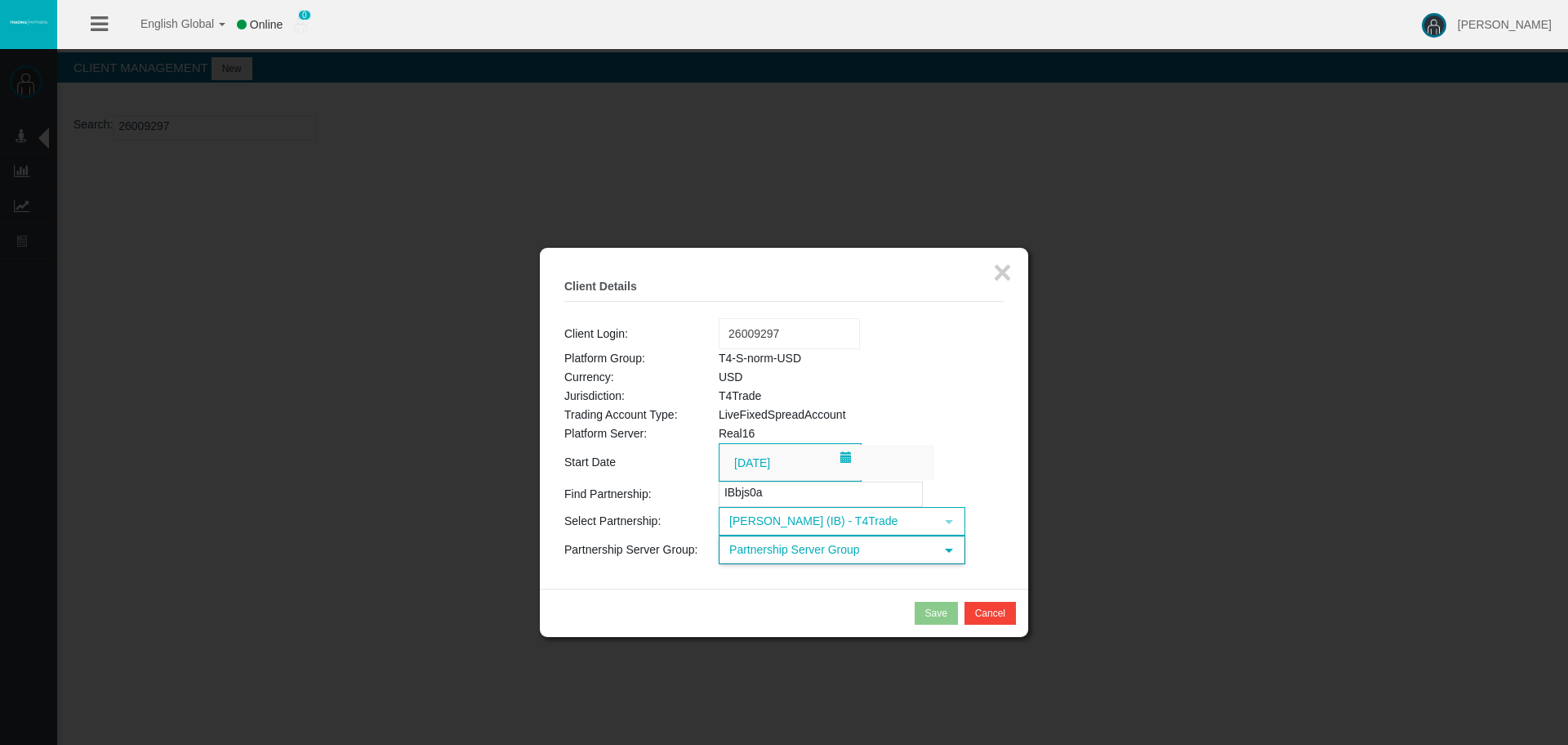
click at [768, 554] on span "Partnership Server Group" at bounding box center [827, 549] width 214 height 26
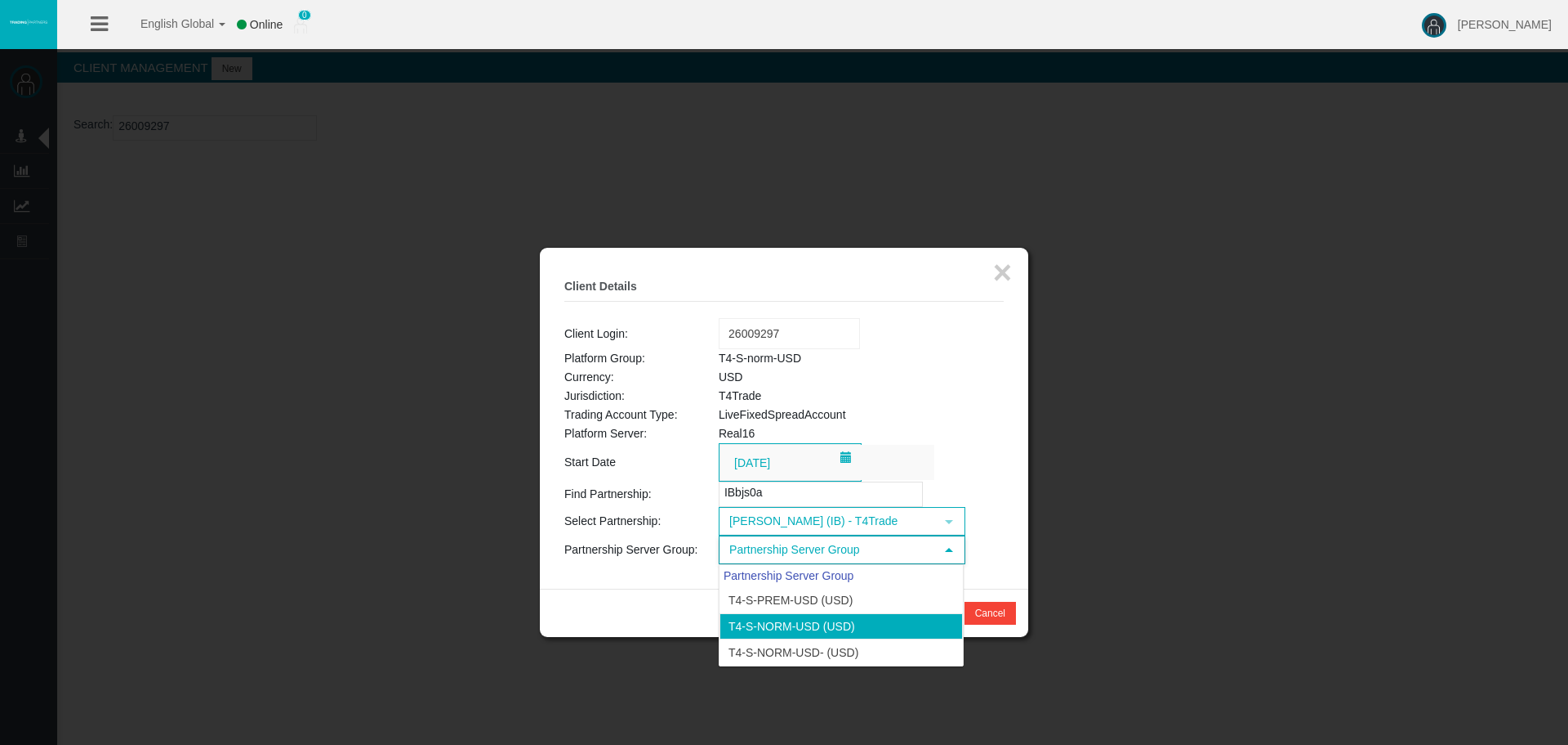
click at [773, 621] on li "T4-S-norm-USD (USD)" at bounding box center [842, 625] width 243 height 26
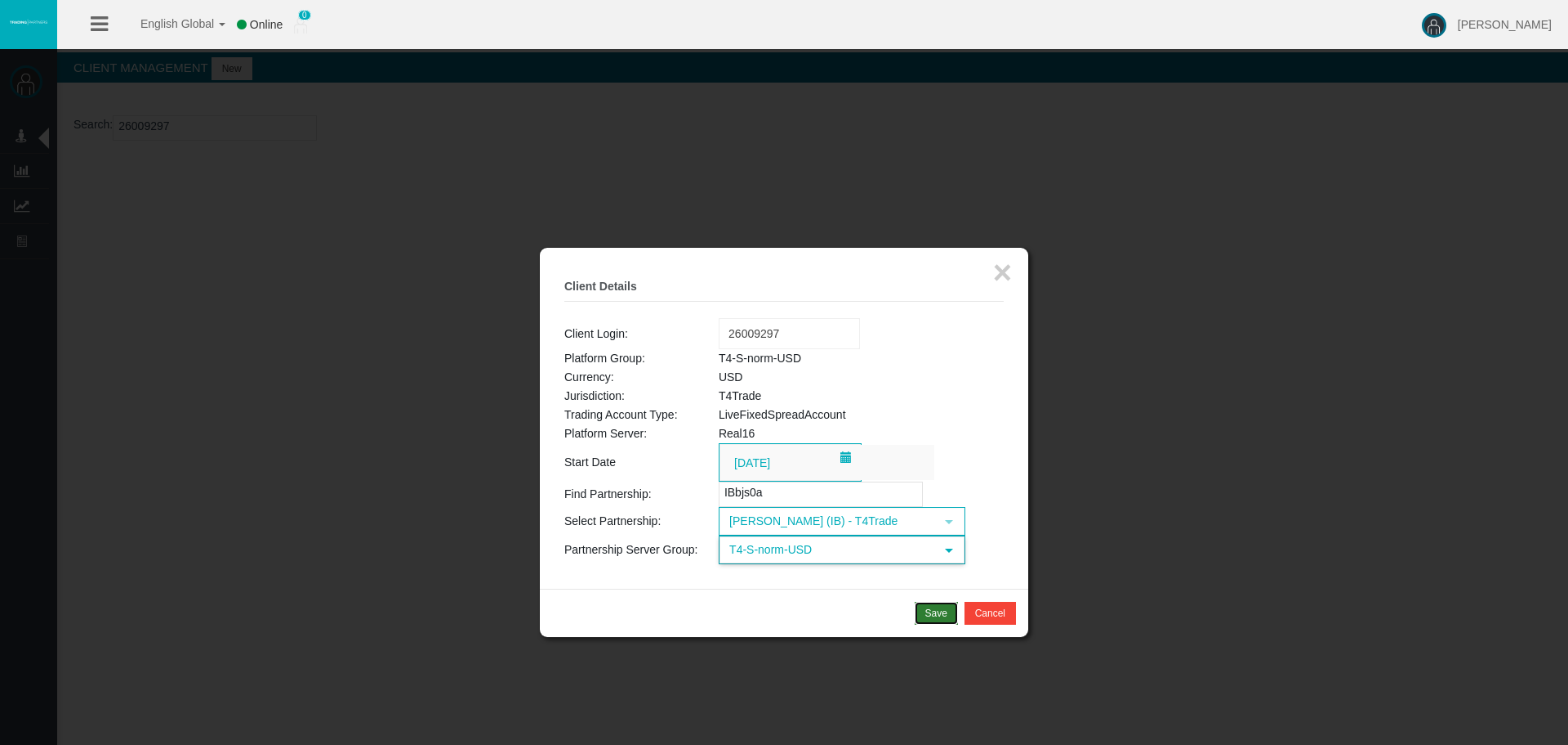
click at [928, 609] on div "Save" at bounding box center [936, 613] width 22 height 14
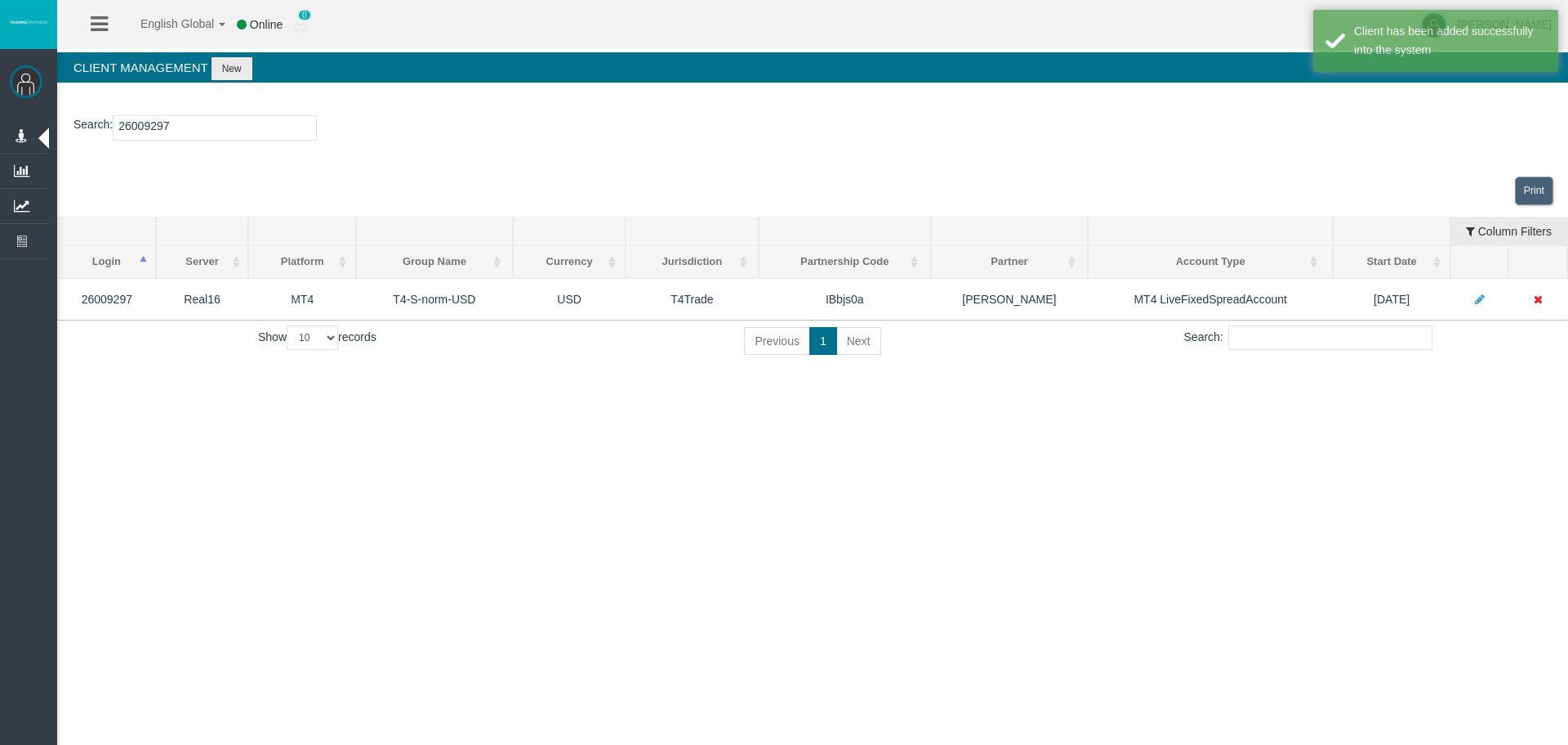
click at [124, 127] on input "26009297" at bounding box center [215, 127] width 204 height 26
paste input "69860"
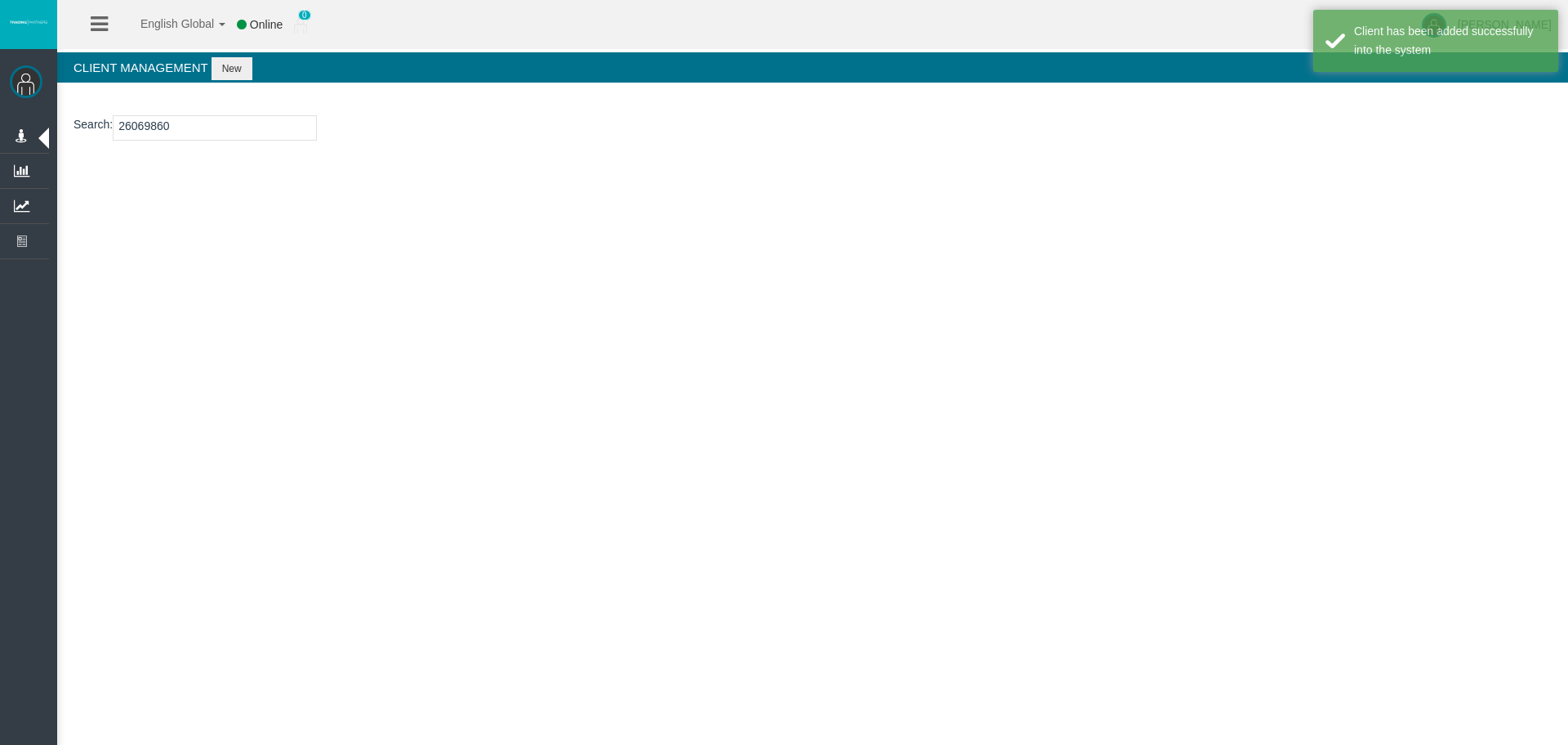
type input "26069860"
click at [235, 74] on button "New" at bounding box center [232, 69] width 41 height 23
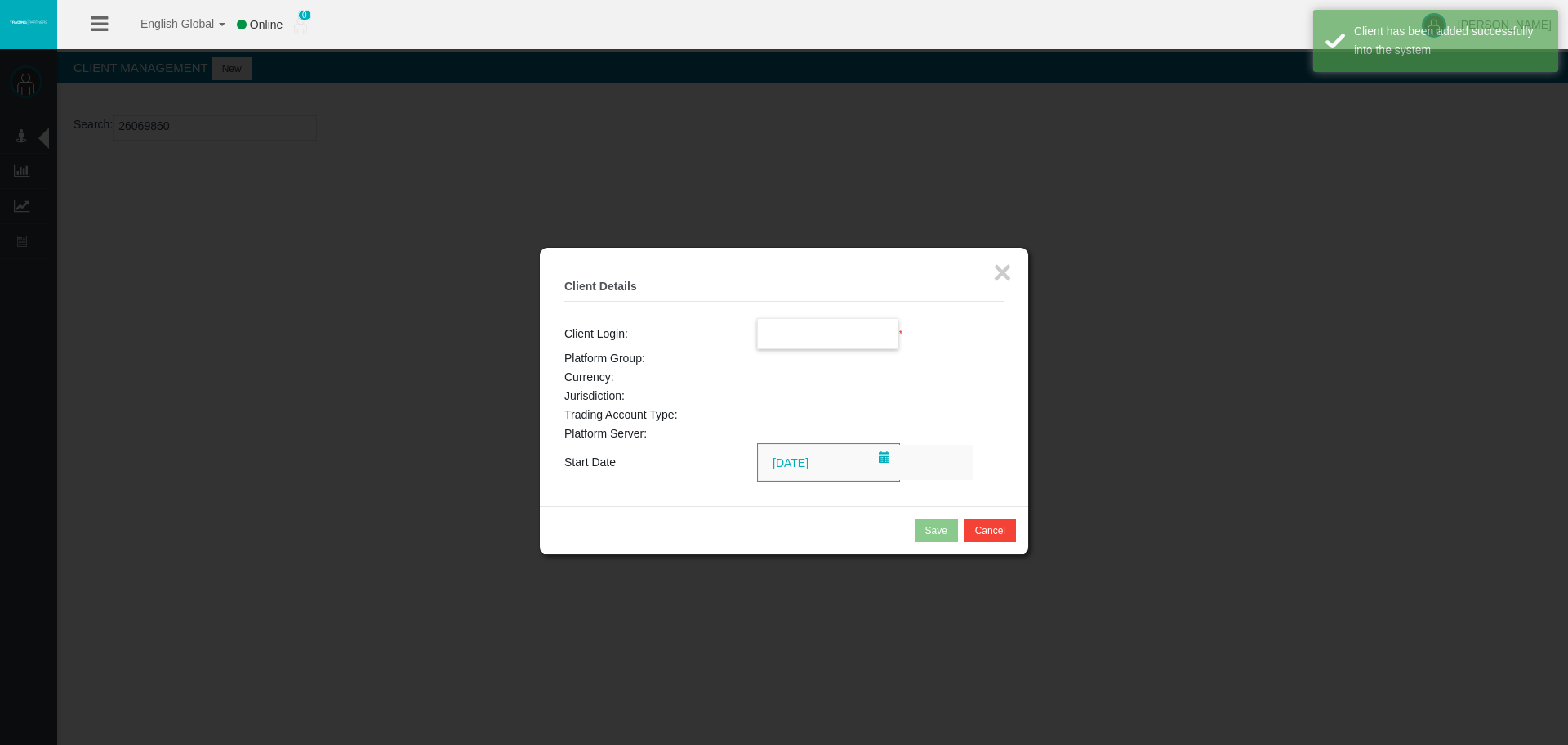
click at [797, 334] on input "text" at bounding box center [828, 333] width 141 height 29
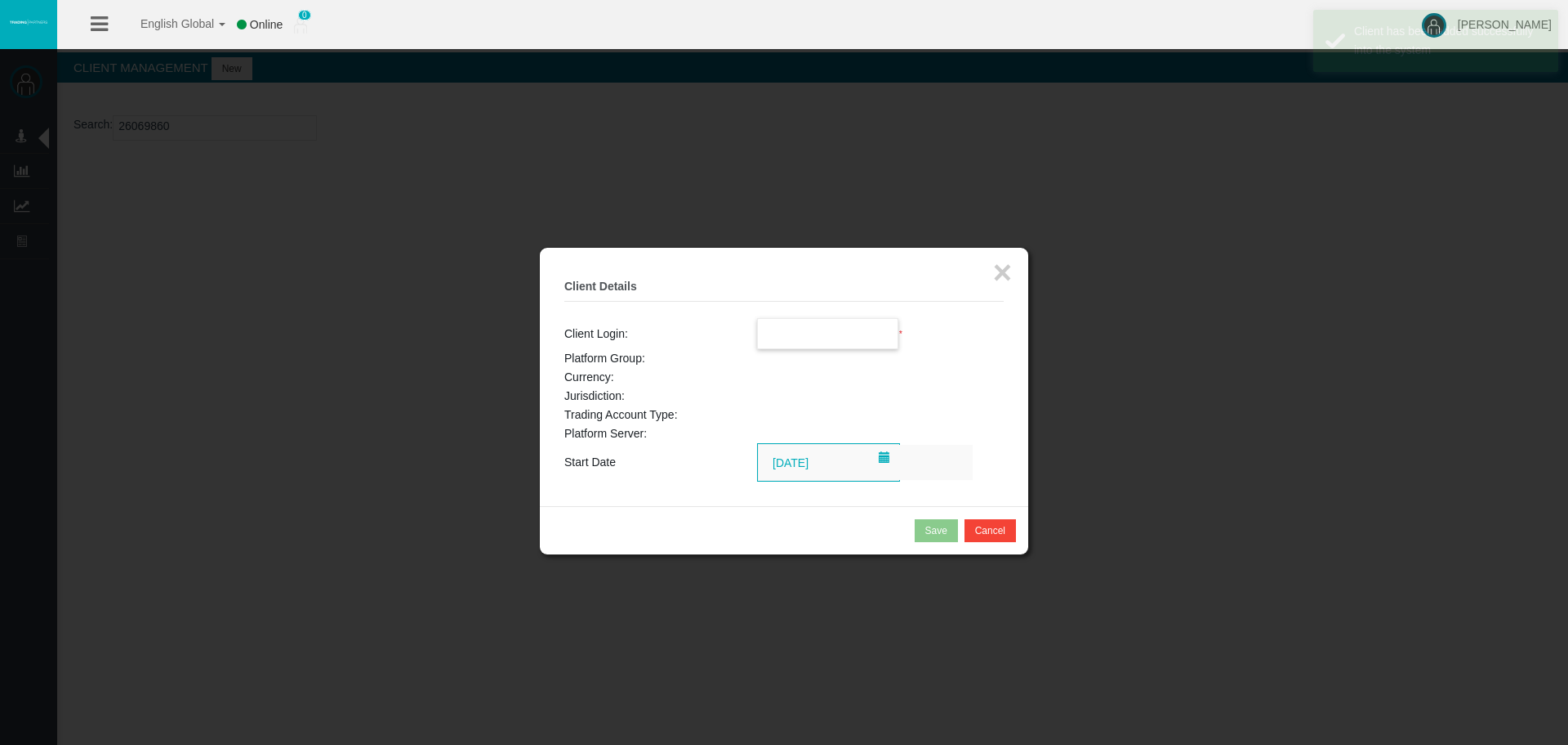
paste input "26069860"
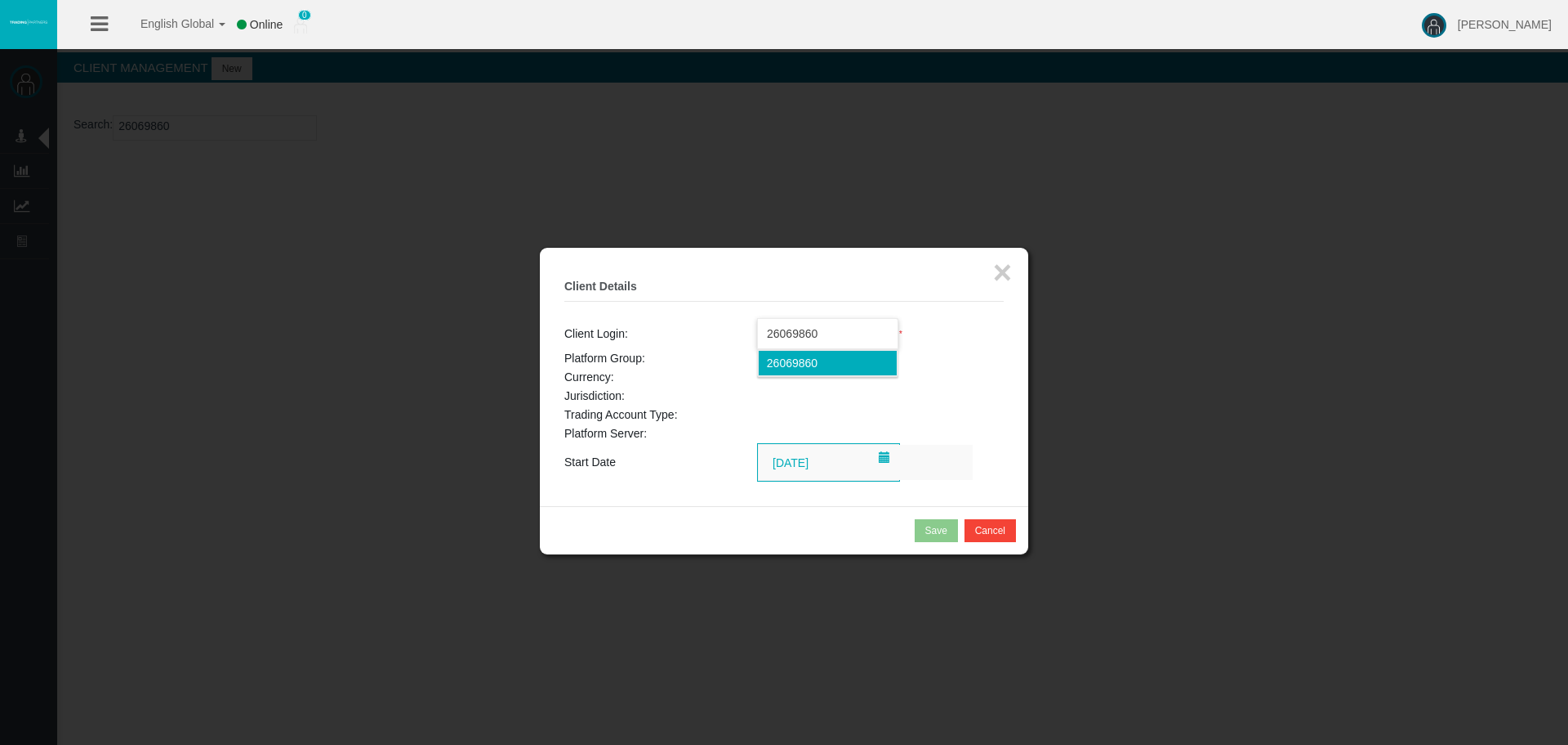
click at [809, 360] on span "26069860" at bounding box center [792, 363] width 50 height 13
type input "26069860"
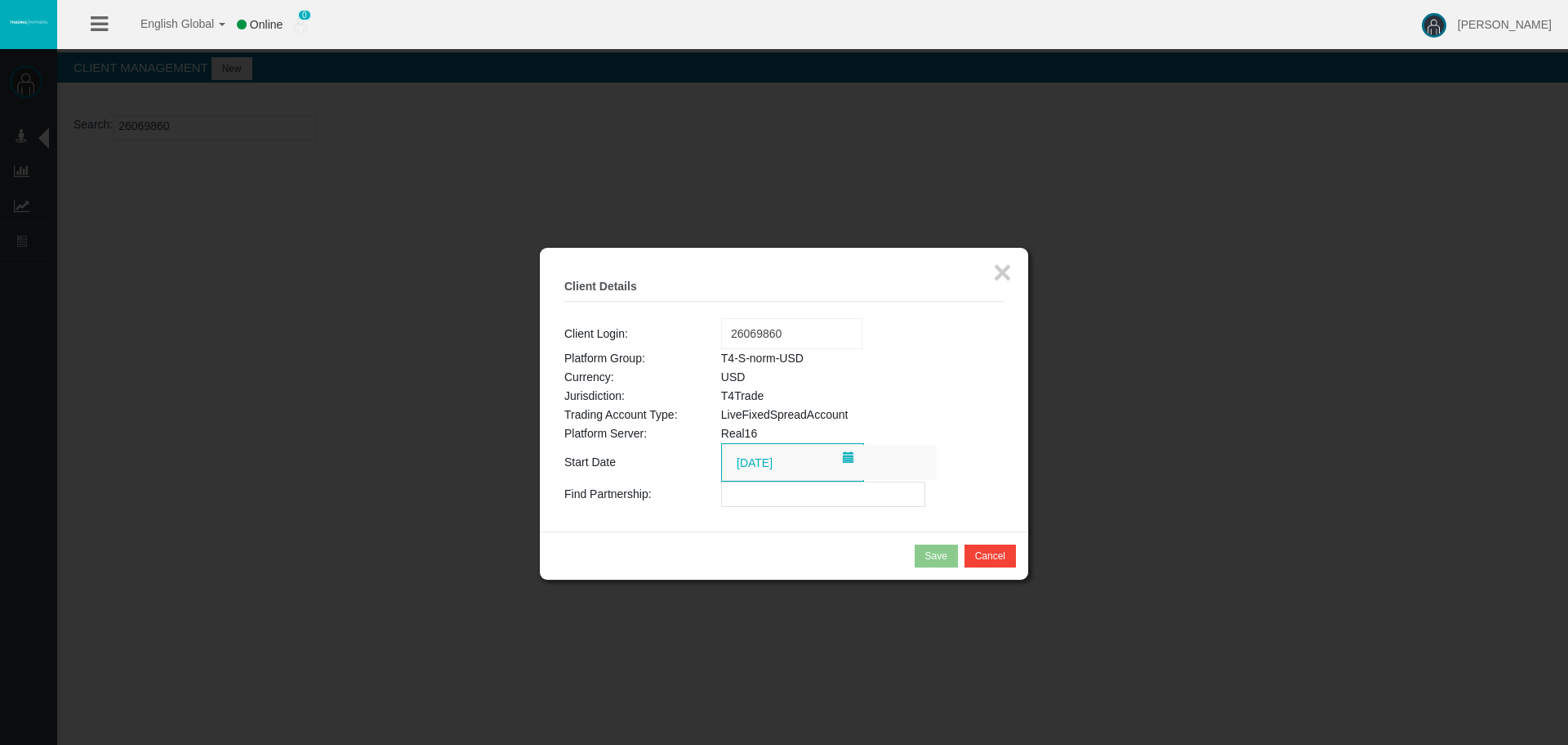
click at [804, 499] on input "text" at bounding box center [823, 494] width 204 height 26
paste input "IBbjs0a"
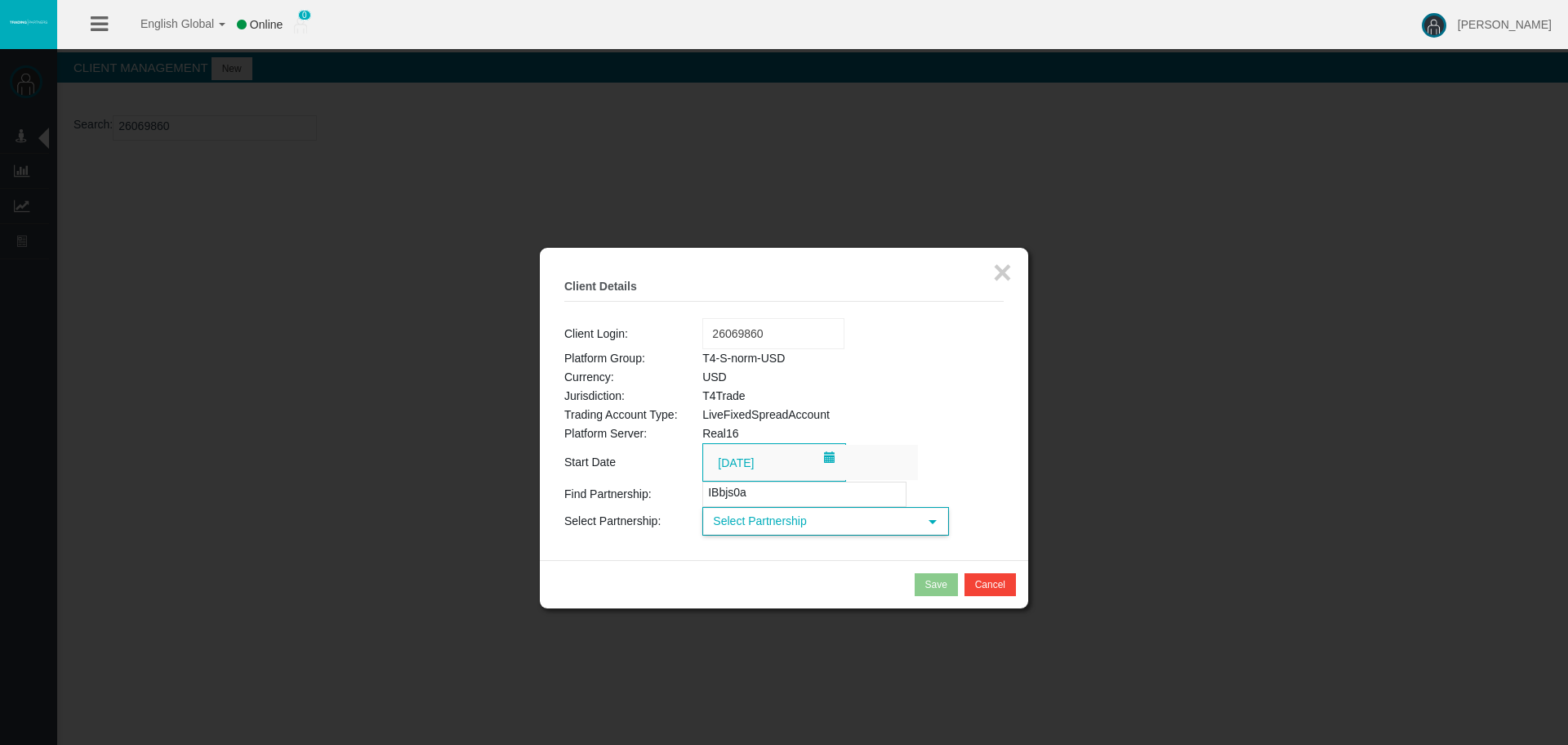
type input "IBbjs0a"
click at [773, 522] on span "Select Partnership" at bounding box center [811, 520] width 214 height 26
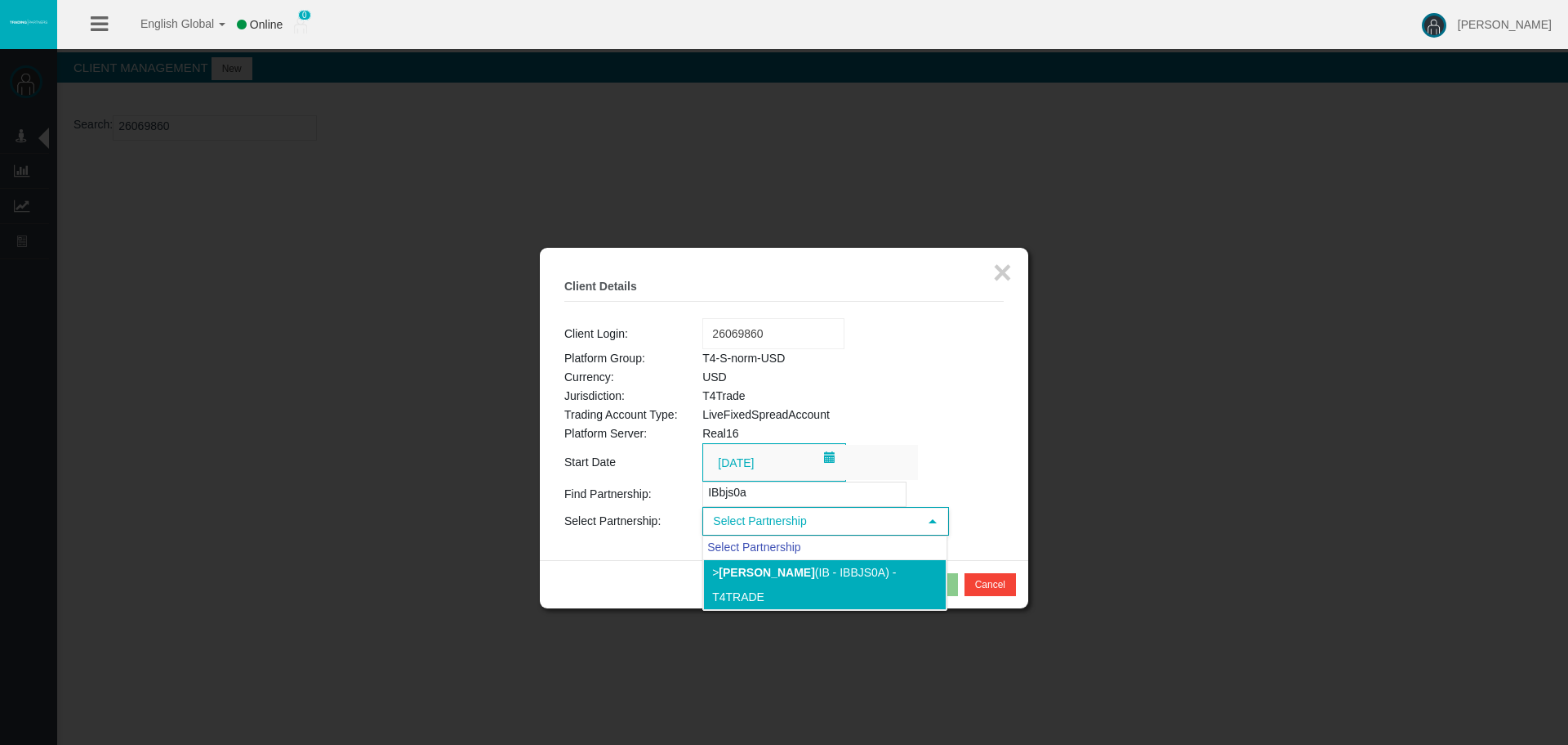
click at [757, 589] on li "> Franck Aboulkheir (IB - IBbjs0a) - T4Trade" at bounding box center [825, 584] width 243 height 50
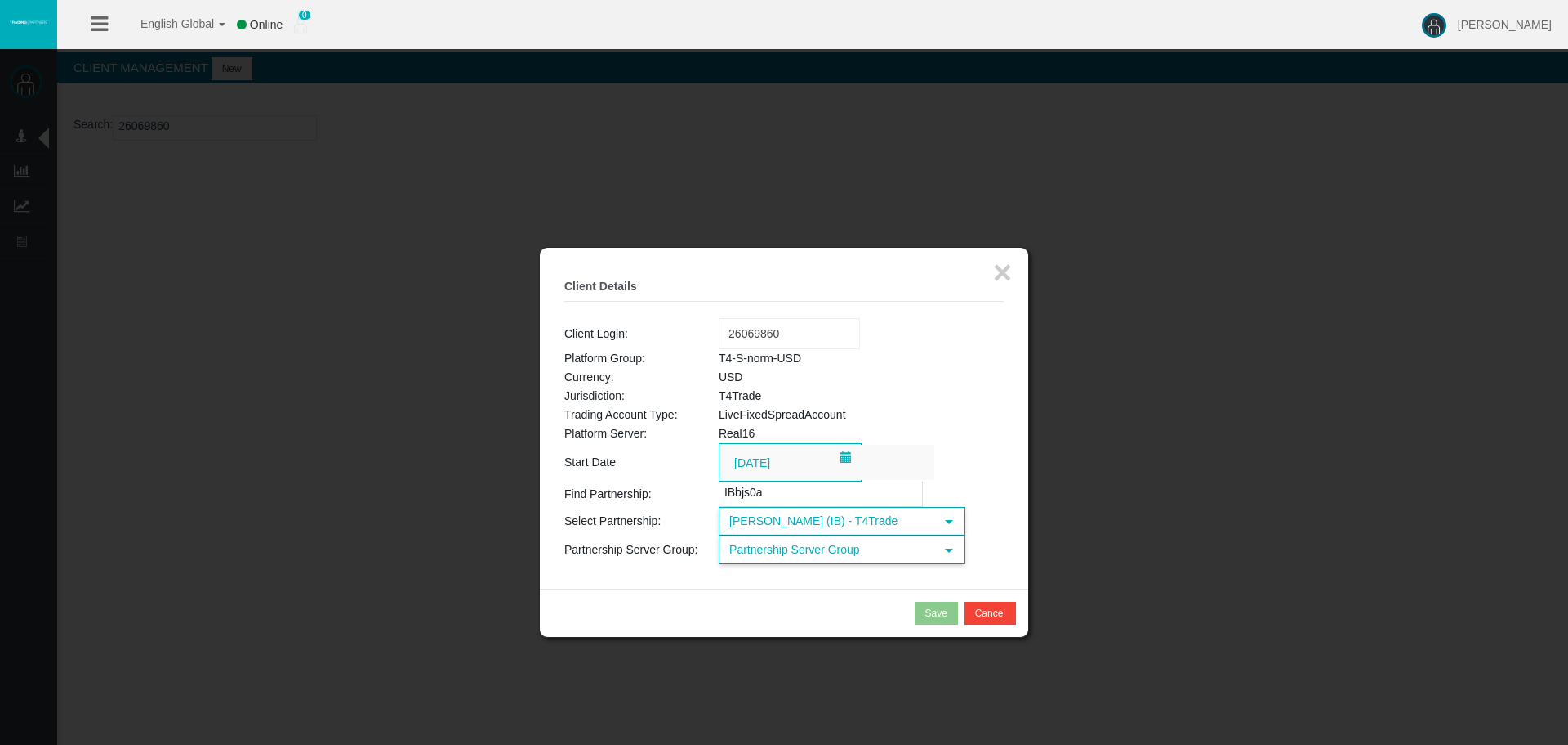
click at [764, 548] on span "Partnership Server Group" at bounding box center [827, 549] width 214 height 26
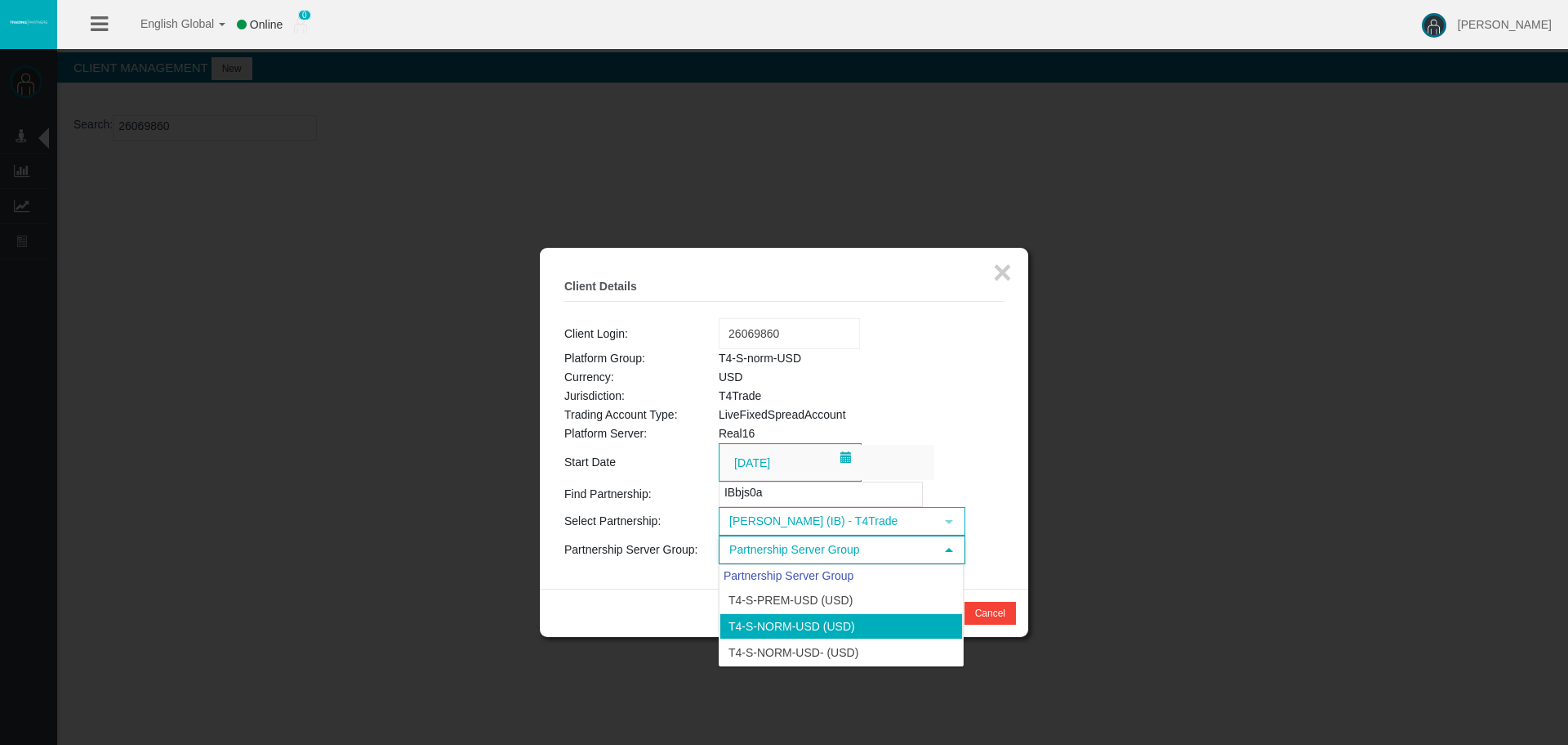
click at [767, 624] on li "T4-S-norm-USD (USD)" at bounding box center [842, 625] width 243 height 26
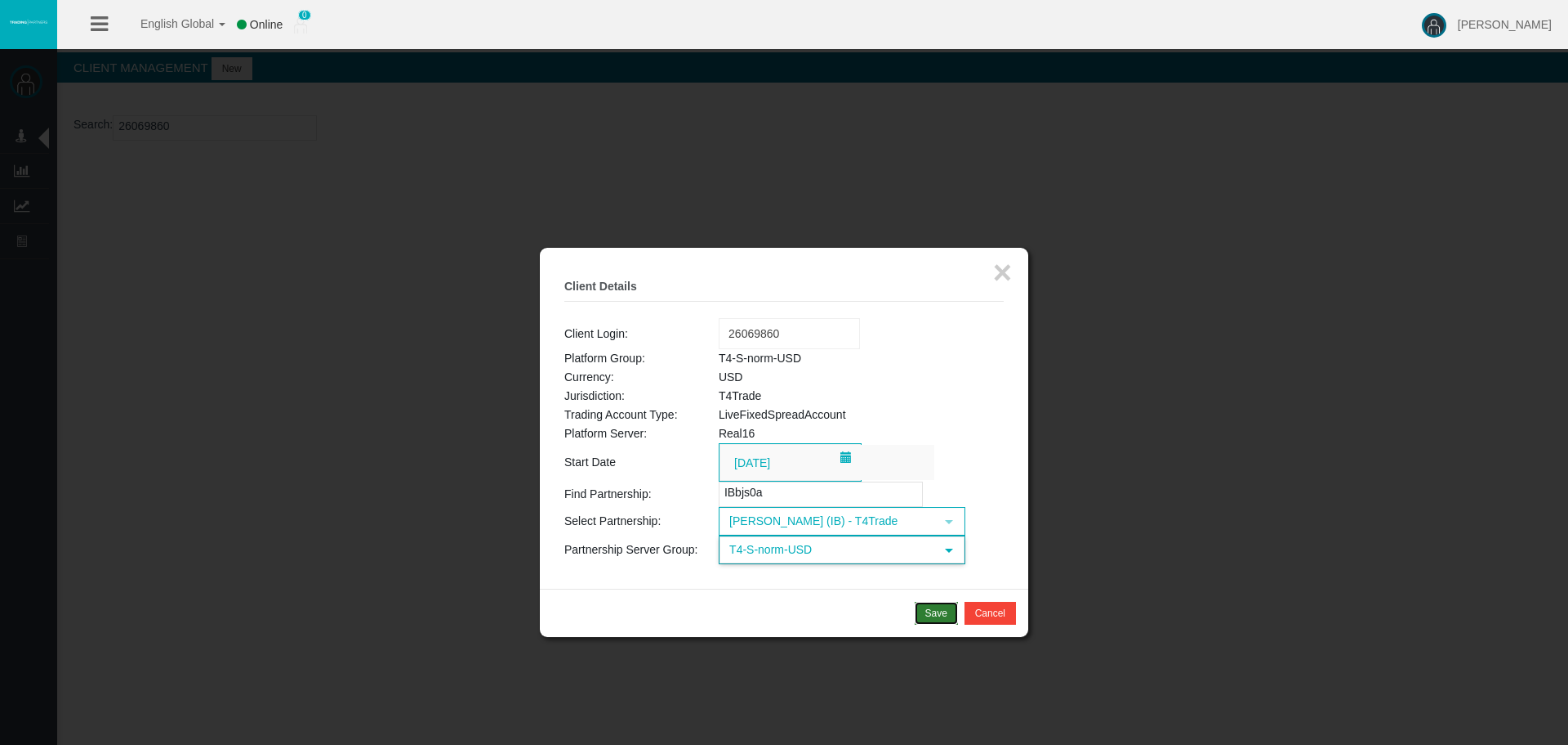
click at [936, 609] on div "Save" at bounding box center [936, 613] width 22 height 14
